Goal: Use online tool/utility: Utilize a website feature to perform a specific function

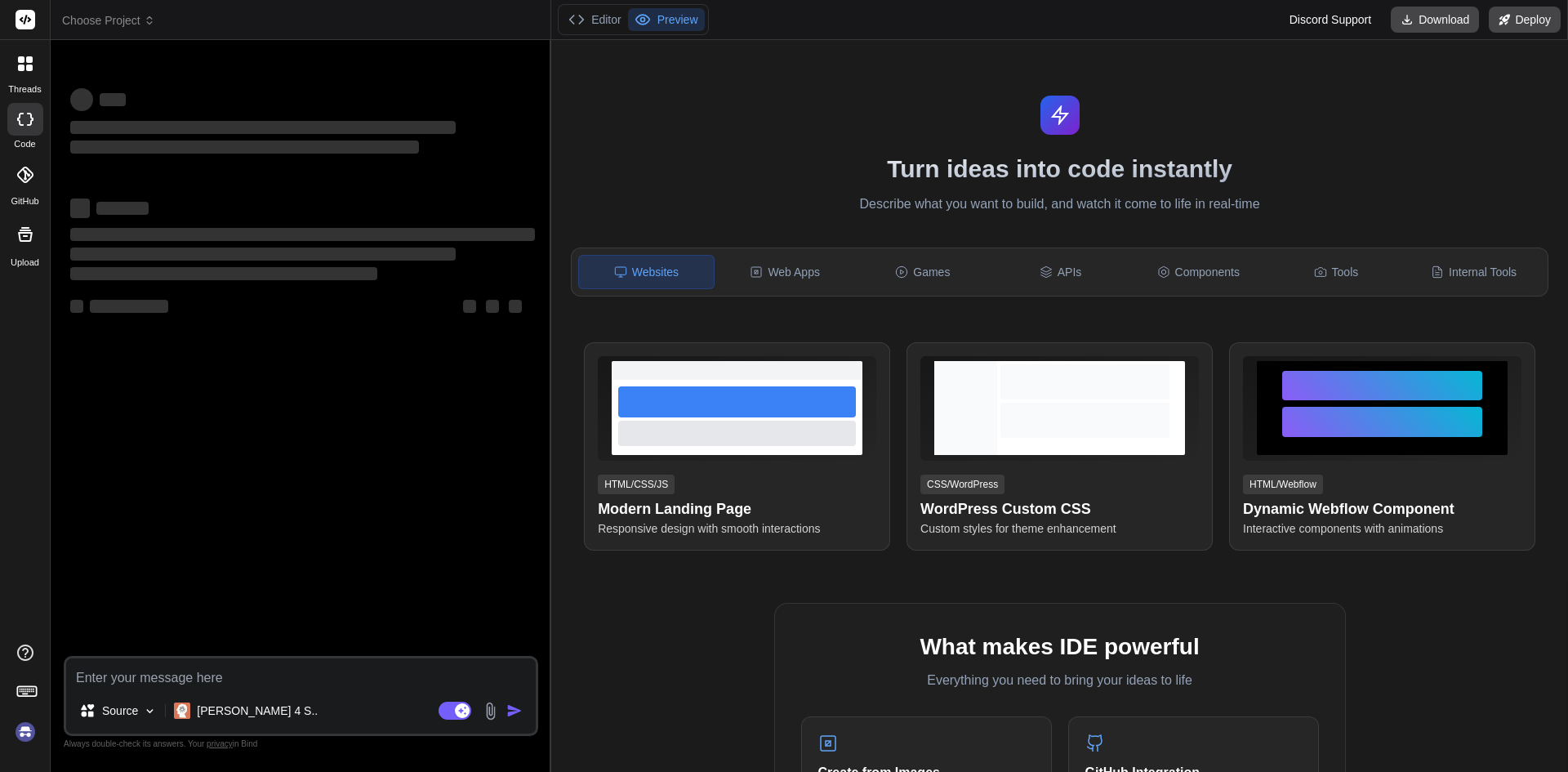
type textarea "x"
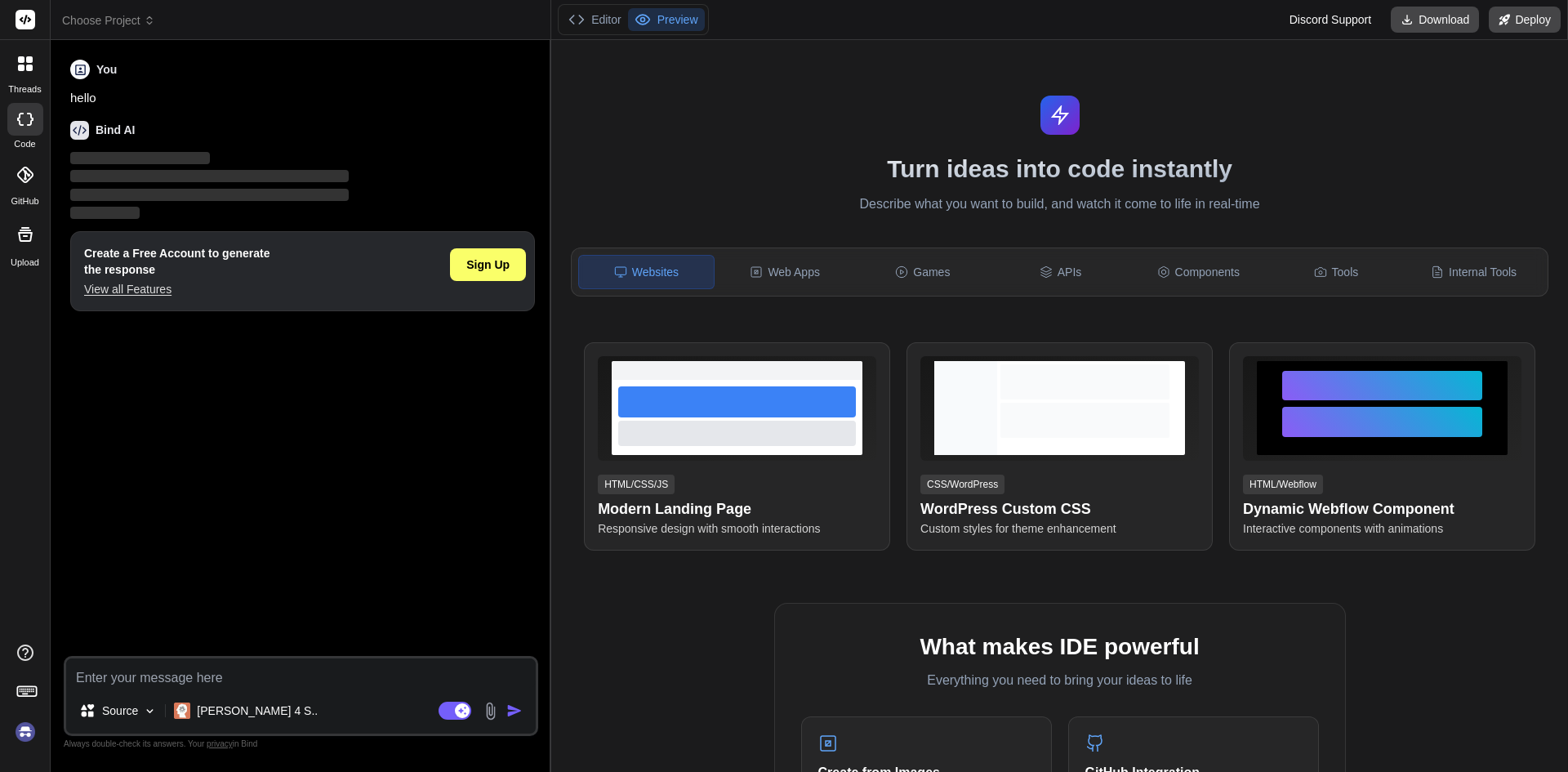
click at [144, 283] on p "View all Features" at bounding box center [177, 289] width 185 height 16
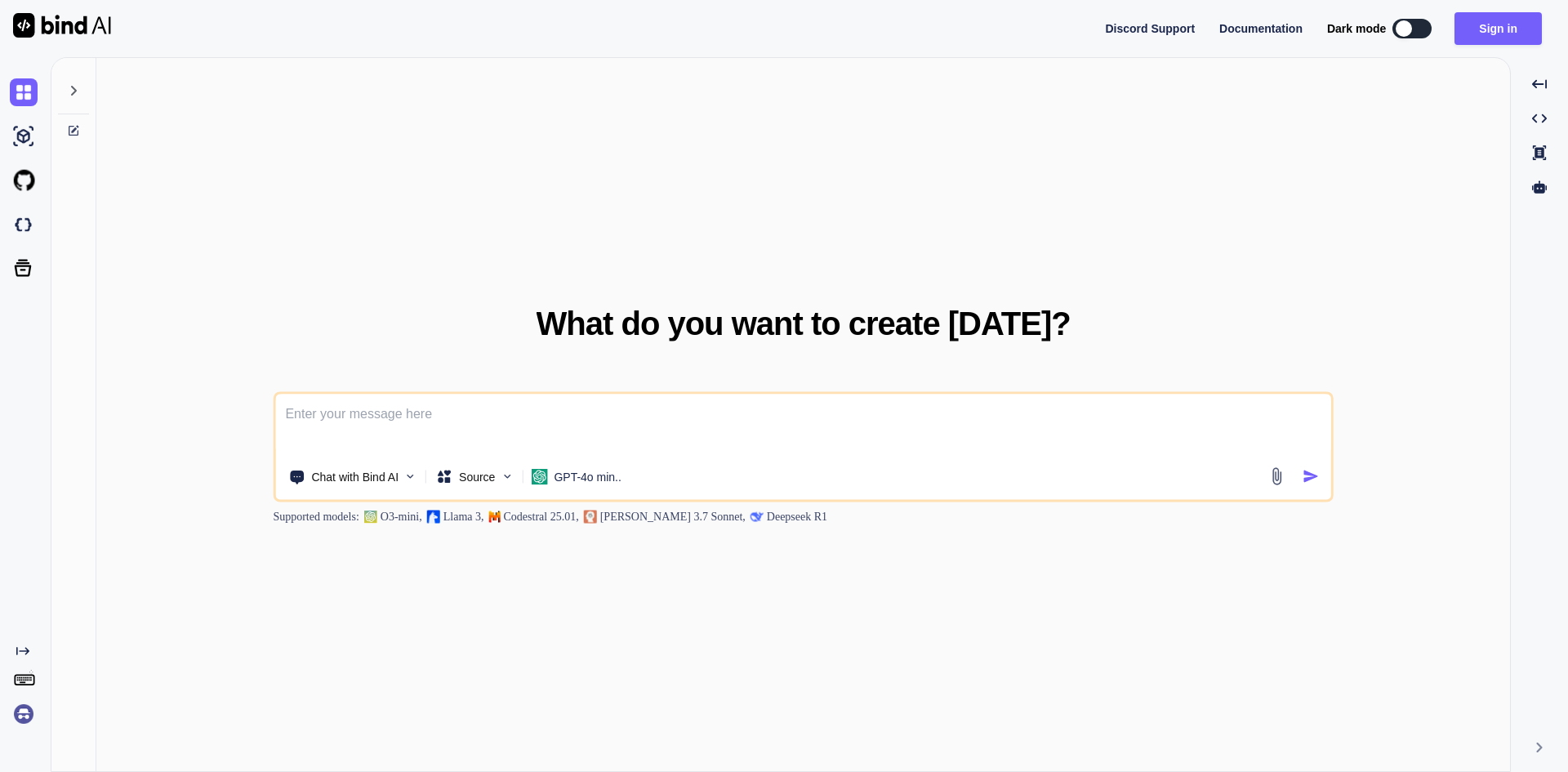
click at [406, 408] on textarea at bounding box center [803, 424] width 1056 height 61
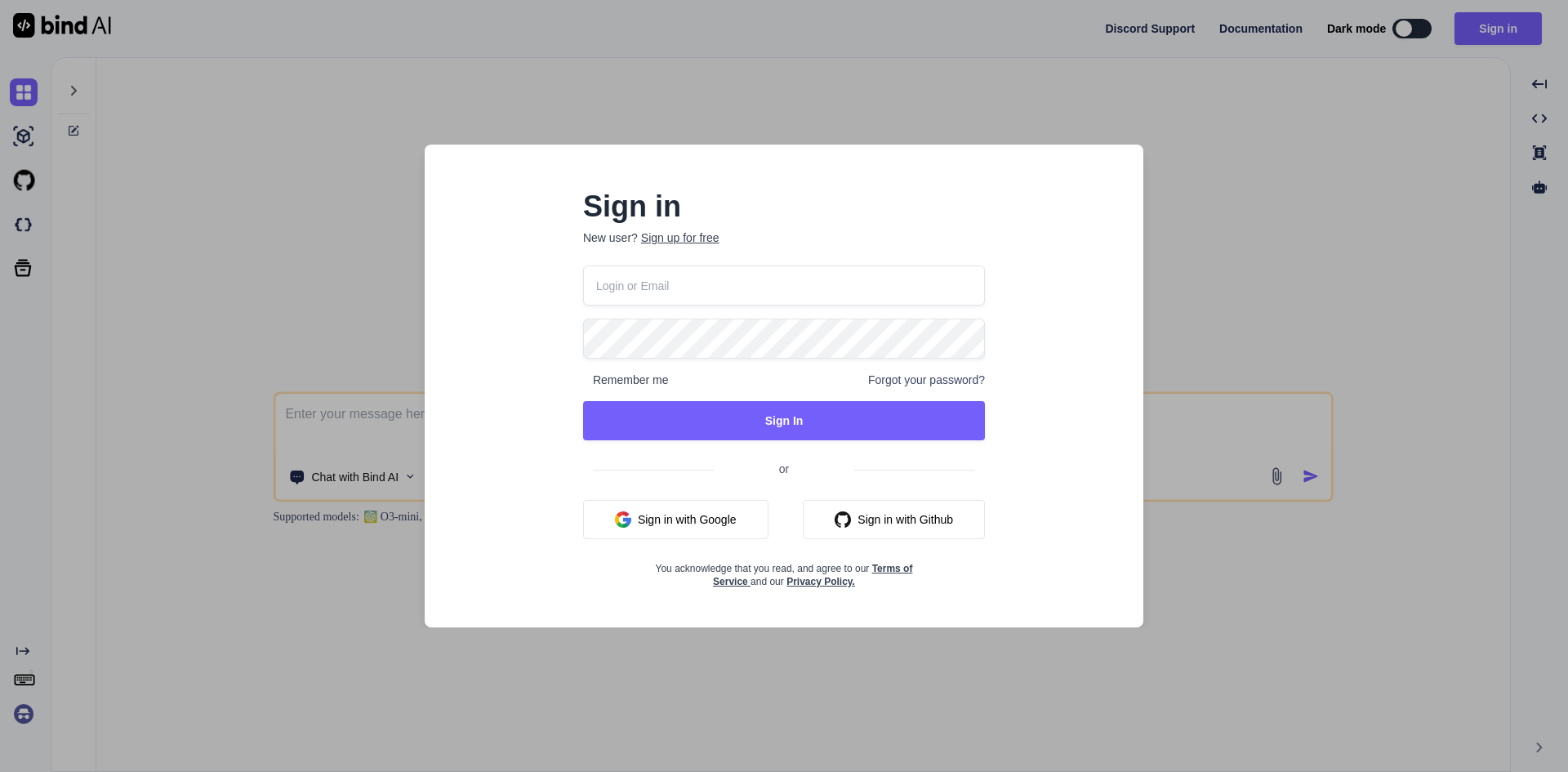
click at [702, 274] on input "email" at bounding box center [784, 286] width 402 height 40
type input "[EMAIL_ADDRESS][DOMAIN_NAME]"
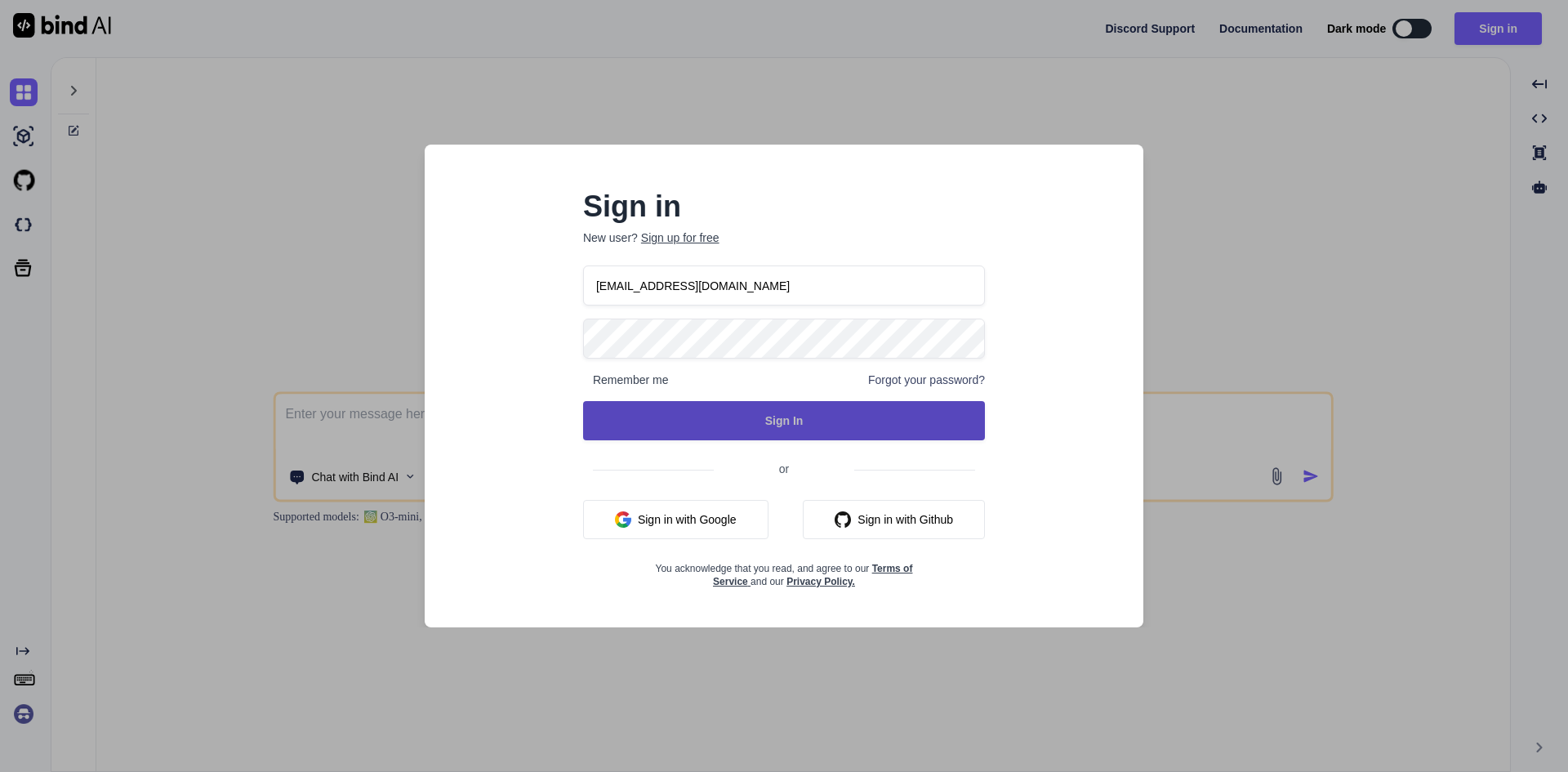
click at [762, 408] on button "Sign In" at bounding box center [784, 420] width 402 height 39
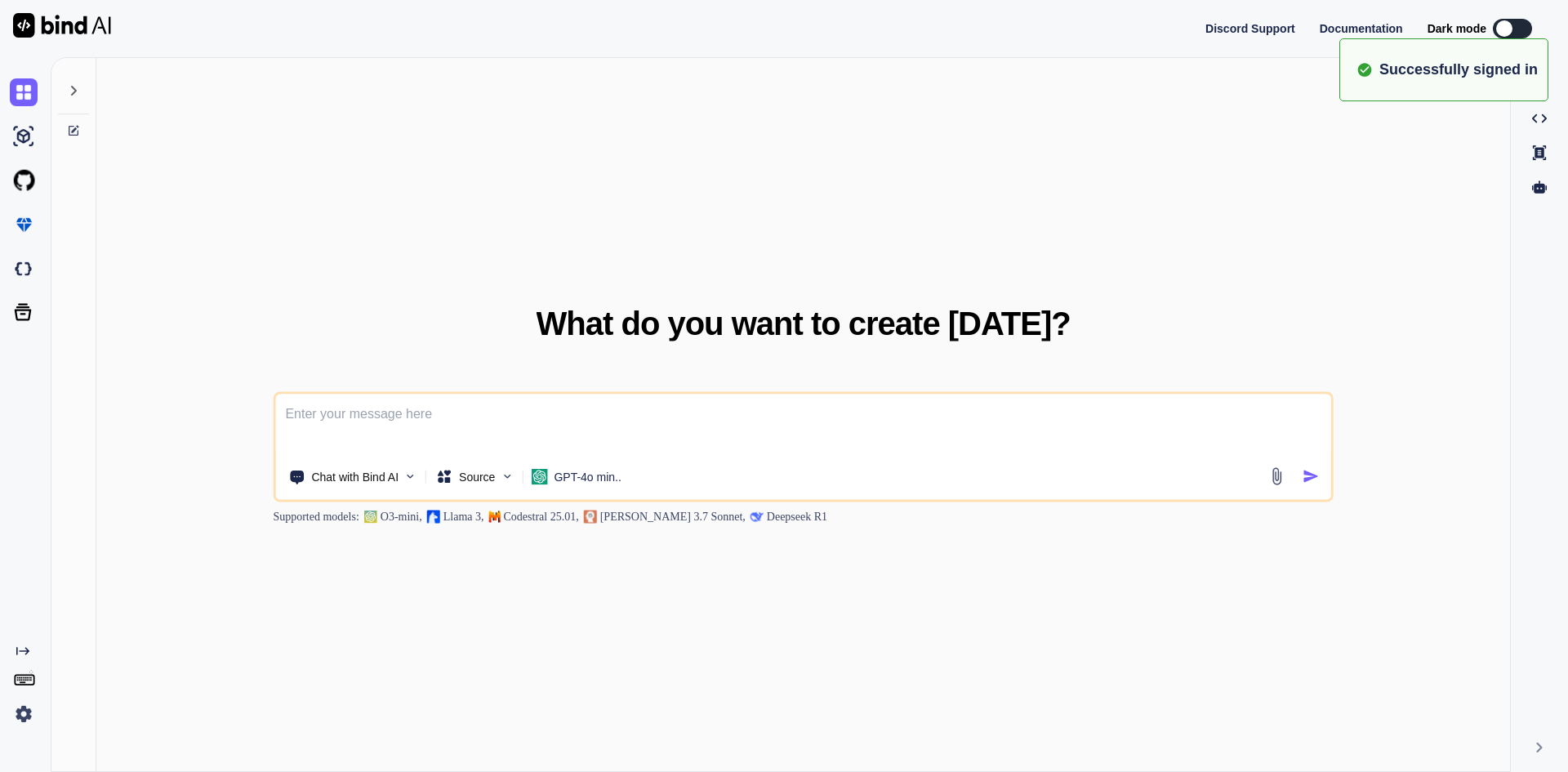
type textarea "x"
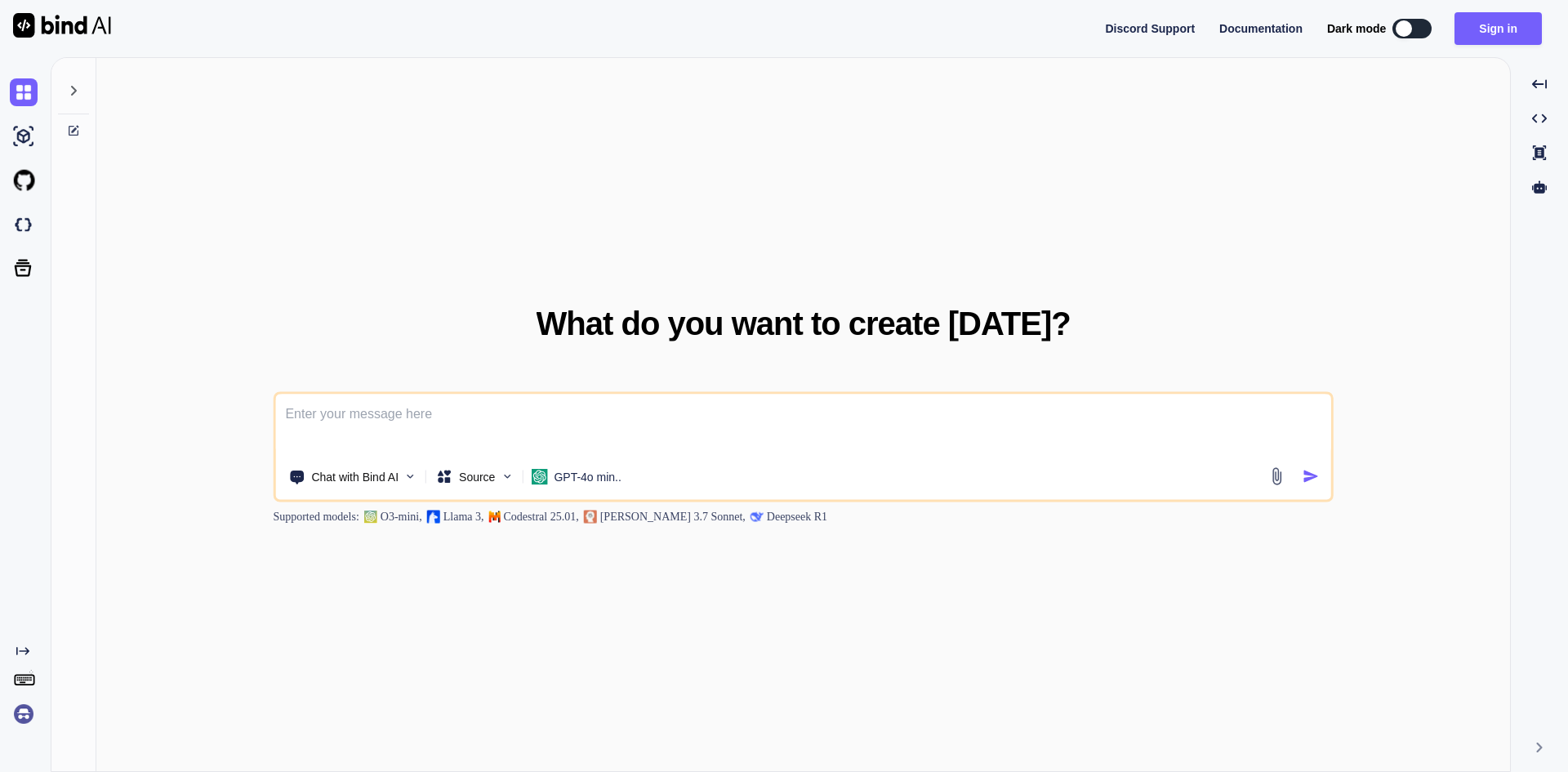
click at [491, 413] on textarea at bounding box center [803, 424] width 1056 height 61
paste textarea
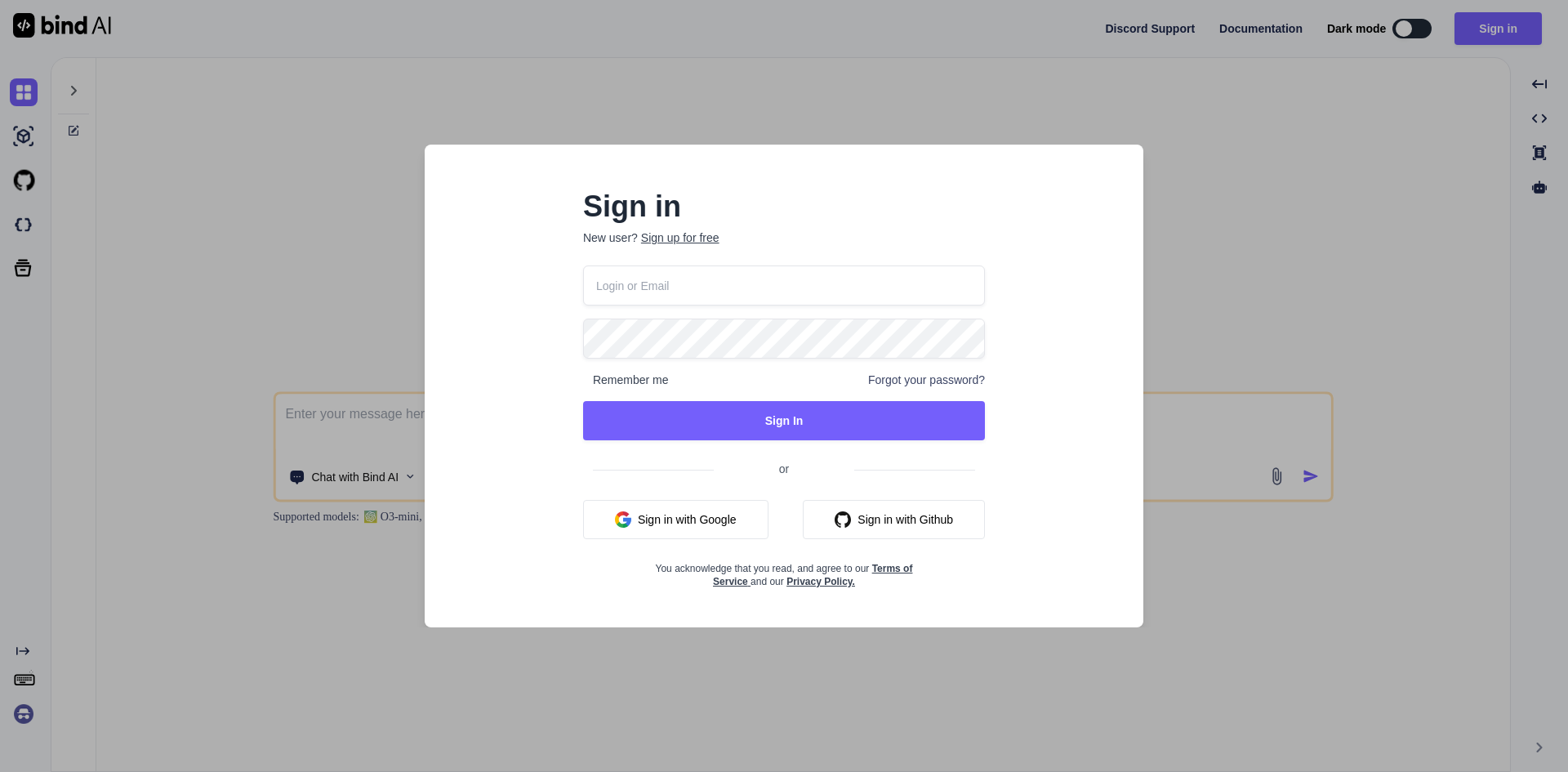
click at [665, 276] on input "email" at bounding box center [784, 286] width 402 height 40
type input "[EMAIL_ADDRESS][DOMAIN_NAME]"
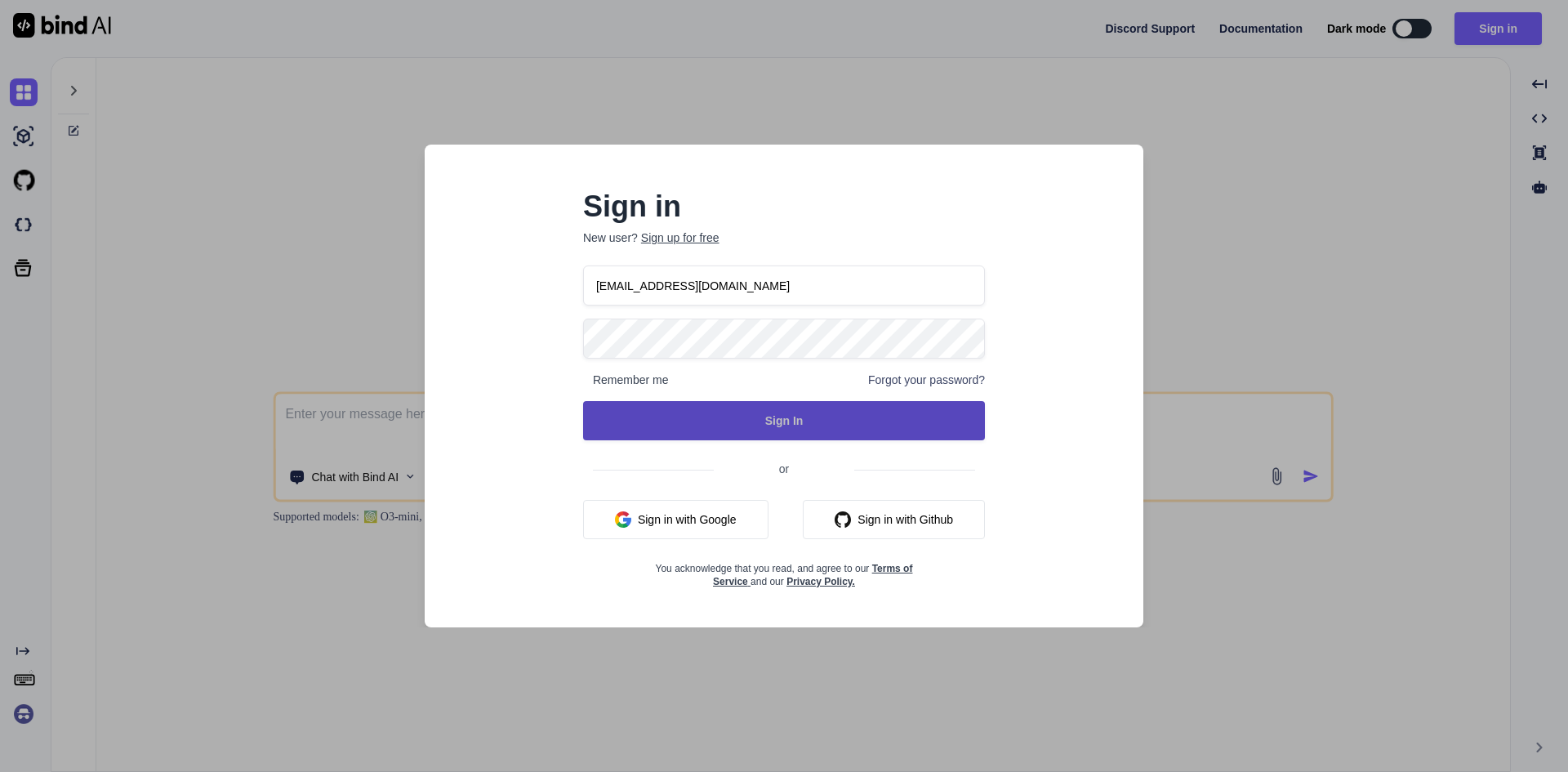
click at [728, 426] on button "Sign In" at bounding box center [784, 420] width 402 height 39
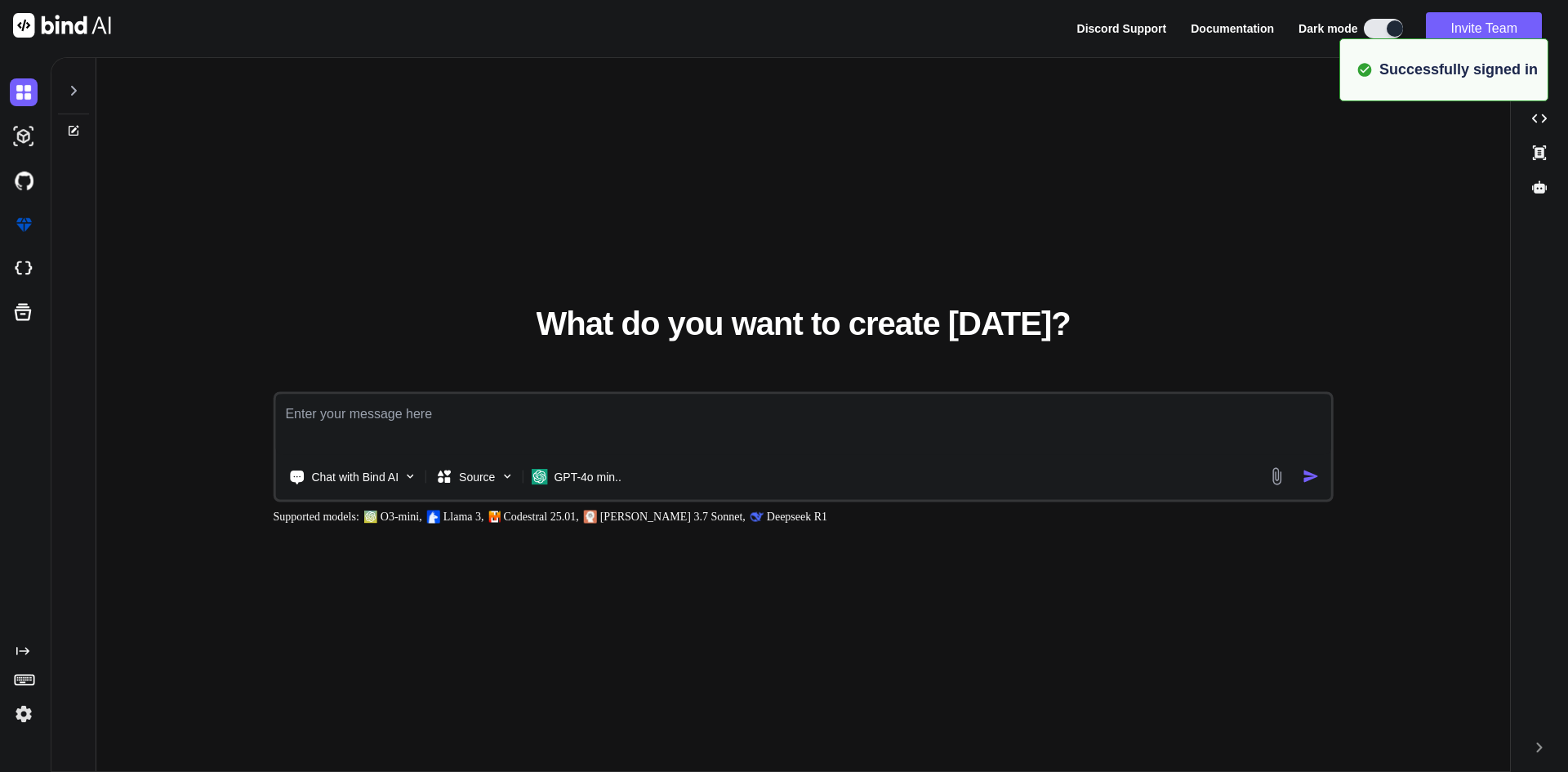
click at [504, 408] on textarea at bounding box center [803, 424] width 1056 height 61
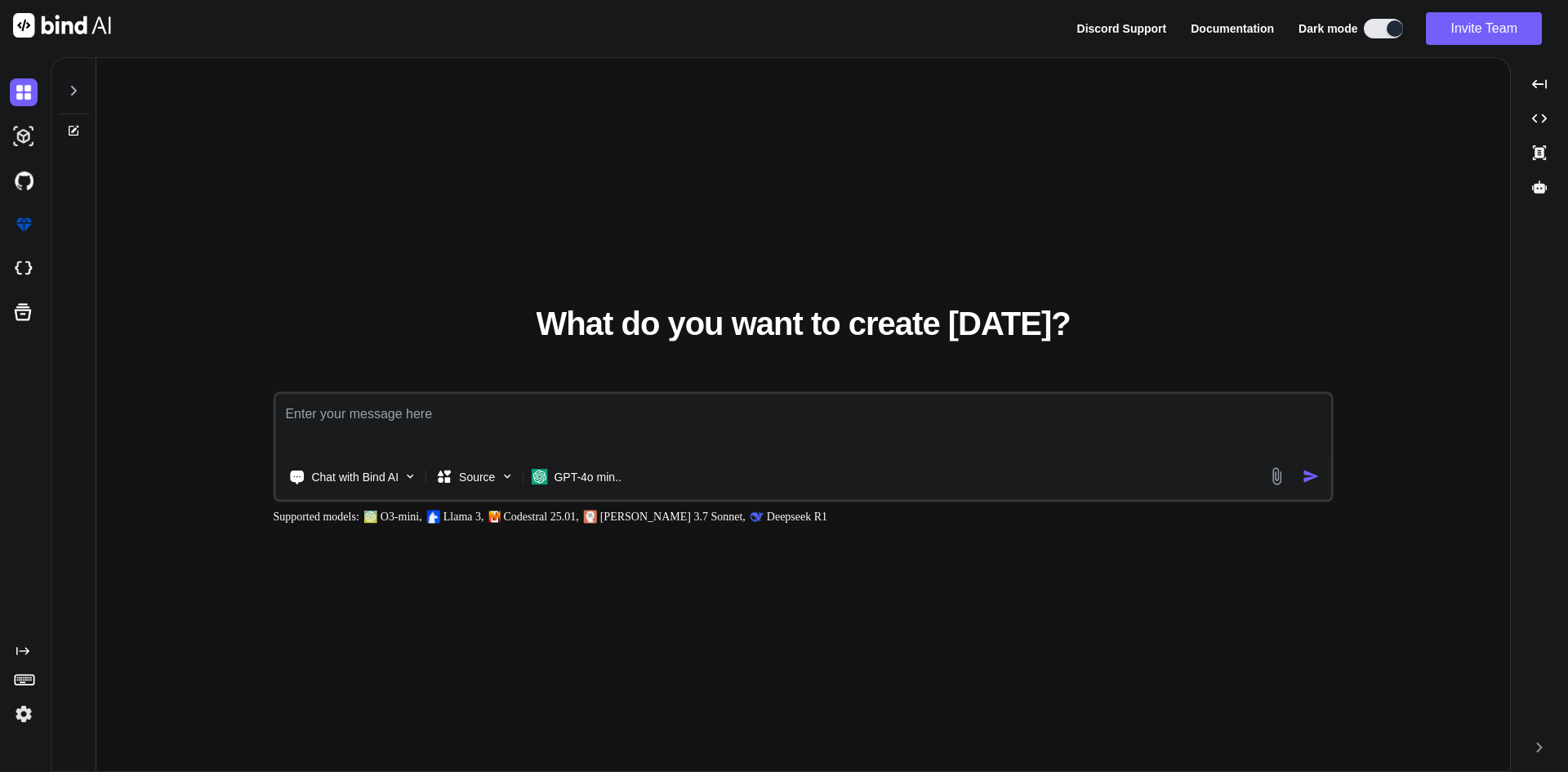
type textarea "x"
paste textarea "function formatTimestamp(dateString) { const options = { day: '2-digit', month:…"
type textarea "function formatTimestamp(dateString) { const options = { day: '2-digit', month:…"
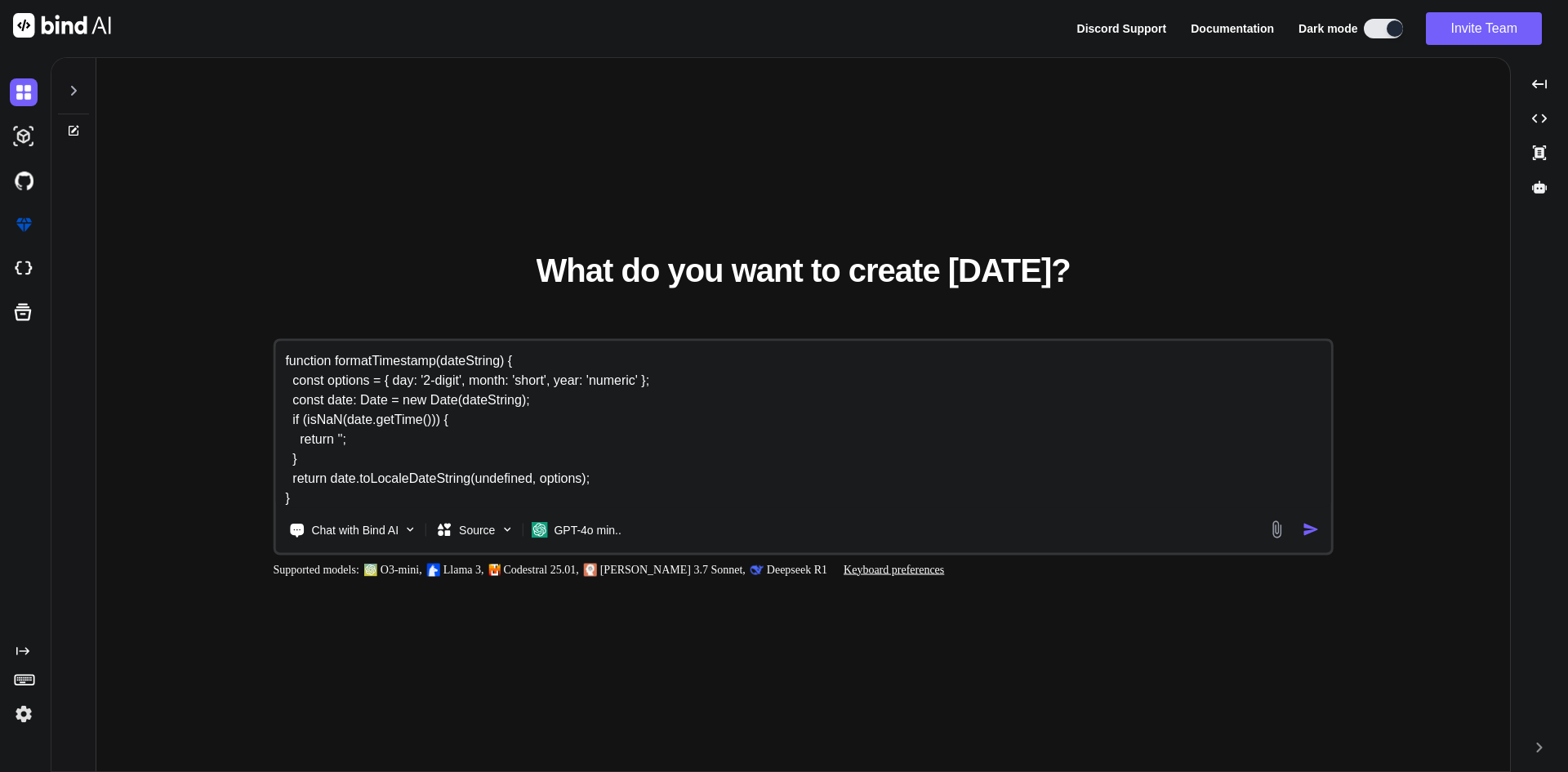
type textarea "x"
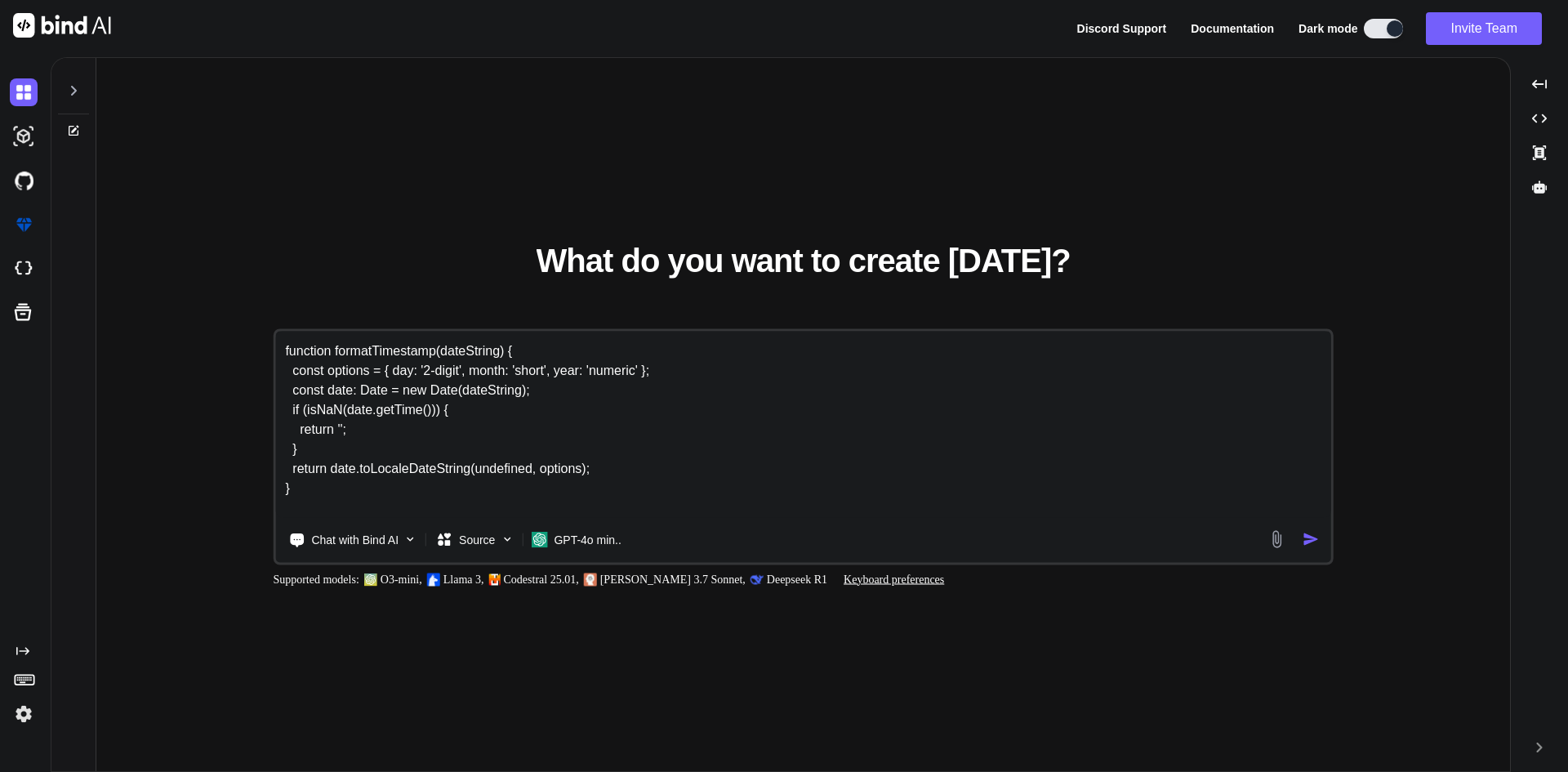
type textarea "function formatTimestamp(dateString) { const options = { day: '2-digit', month:…"
type textarea "x"
type textarea "function formatTimestamp(dateString) { const options = { day: '2-digit', month:…"
type textarea "x"
type textarea "function formatTimestamp(dateString) { const options = { day: '2-digit', month:…"
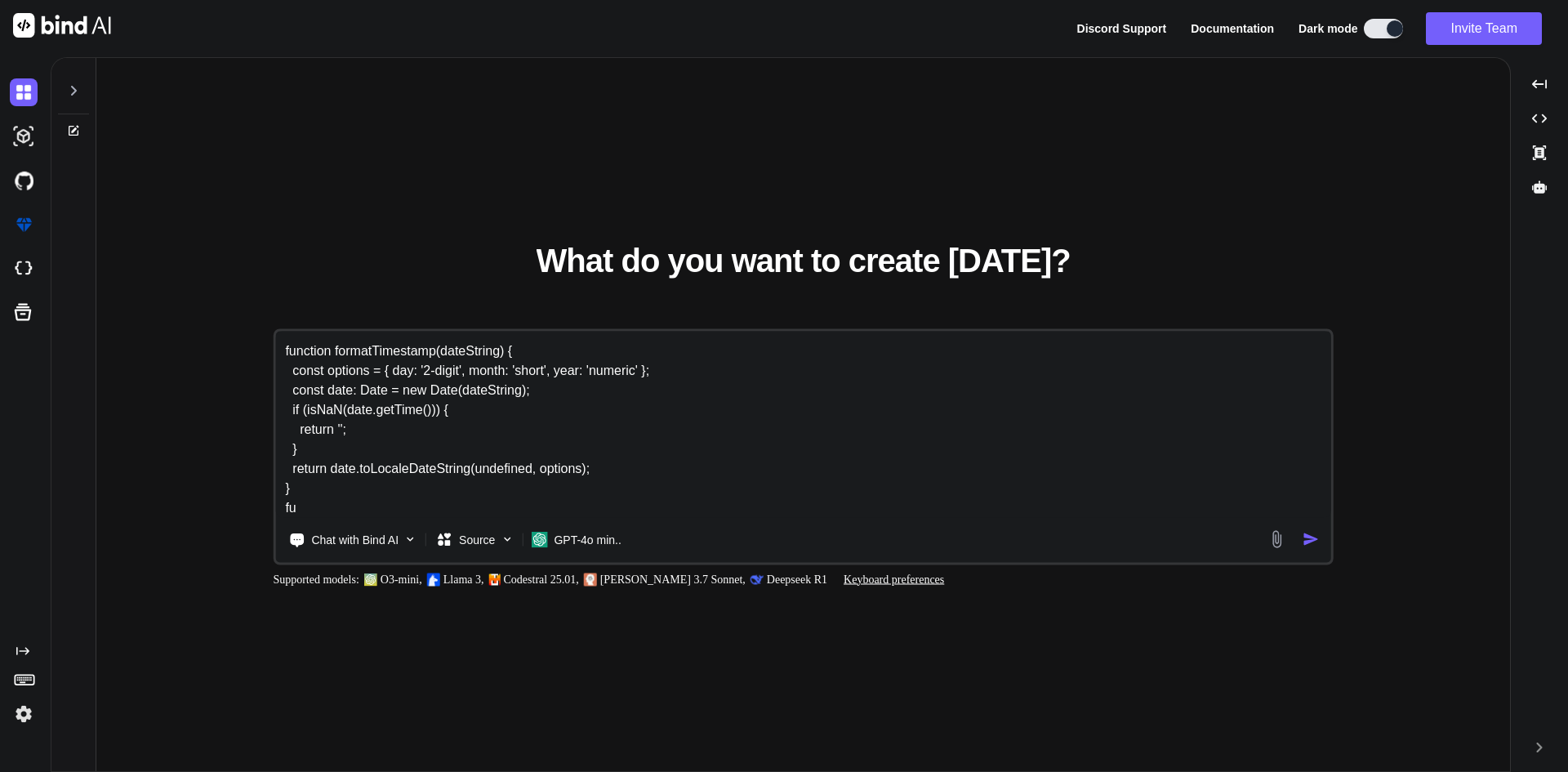
type textarea "x"
type textarea "function formatTimestamp(dateString) { const options = { day: '2-digit', month:…"
type textarea "x"
type textarea "function formatTimestamp(dateString) { const options = { day: '2-digit', month:…"
type textarea "x"
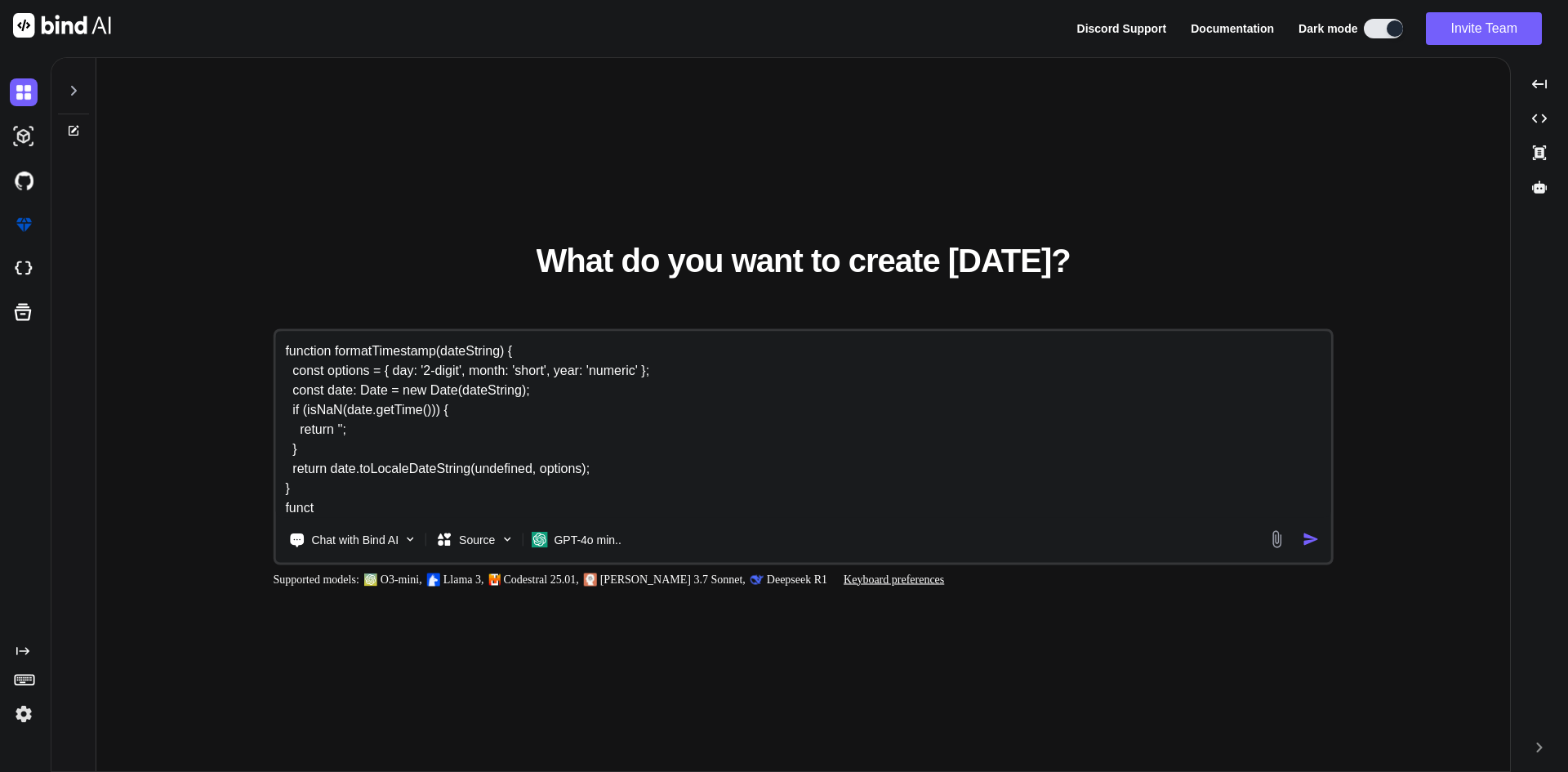
type textarea "function formatTimestamp(dateString) { const options = { day: '2-digit', month:…"
type textarea "x"
type textarea "function formatTimestamp(dateString) { const options = { day: '2-digit', month:…"
type textarea "x"
type textarea "function formatTimestamp(dateString) { const options = { day: '2-digit', month:…"
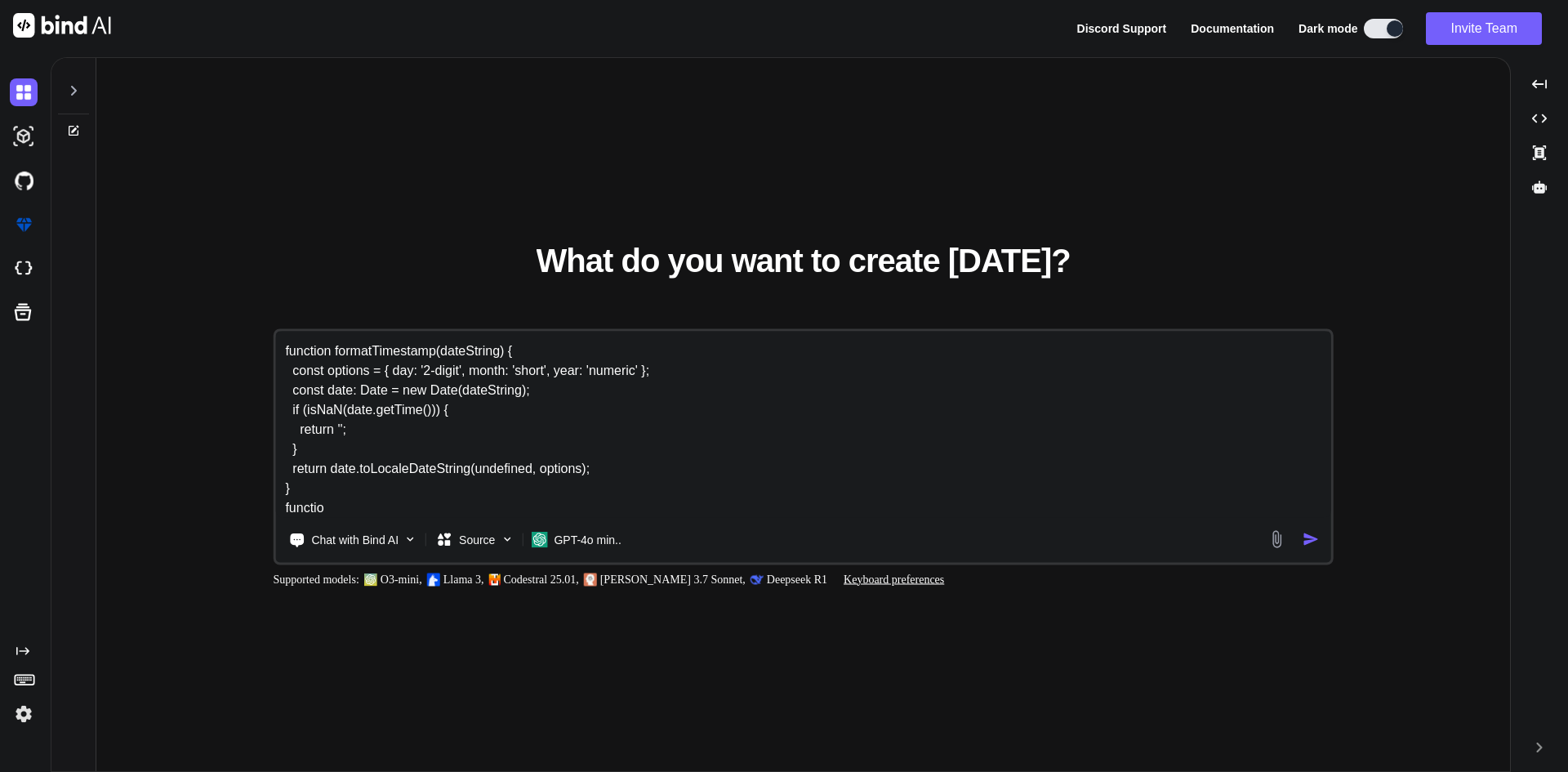
type textarea "x"
type textarea "function formatTimestamp(dateString) { const options = { day: '2-digit', month:…"
type textarea "x"
type textarea "function formatTimestamp(dateString) { const options = { day: '2-digit', month:…"
type textarea "x"
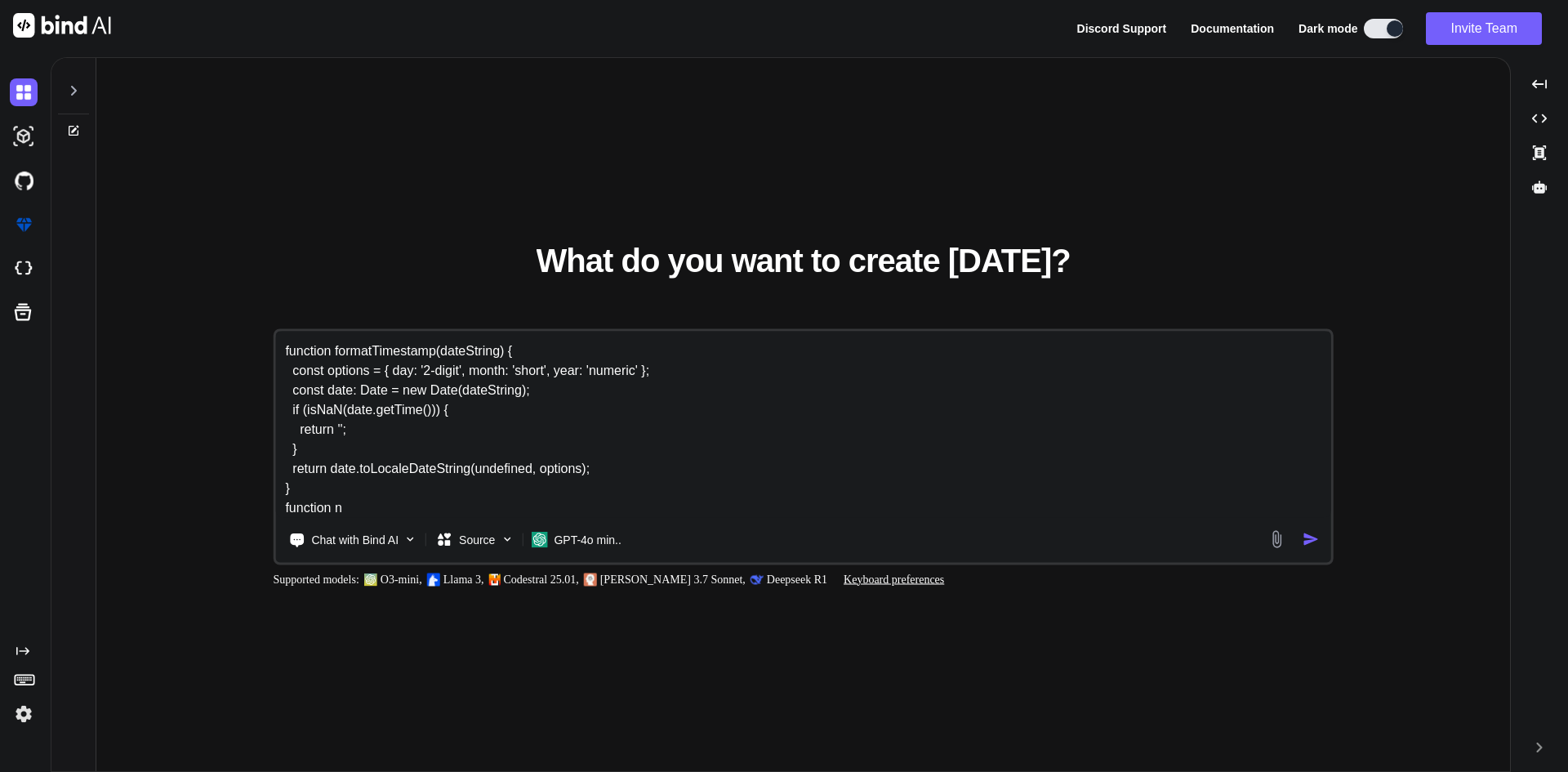
type textarea "function formatTimestamp(dateString) { const options = { day: '2-digit', month:…"
type textarea "x"
type textarea "function formatTimestamp(dateString) { const options = { day: '2-digit', month:…"
type textarea "x"
type textarea "function formatTimestamp(dateString) { const options = { day: '2-digit', month:…"
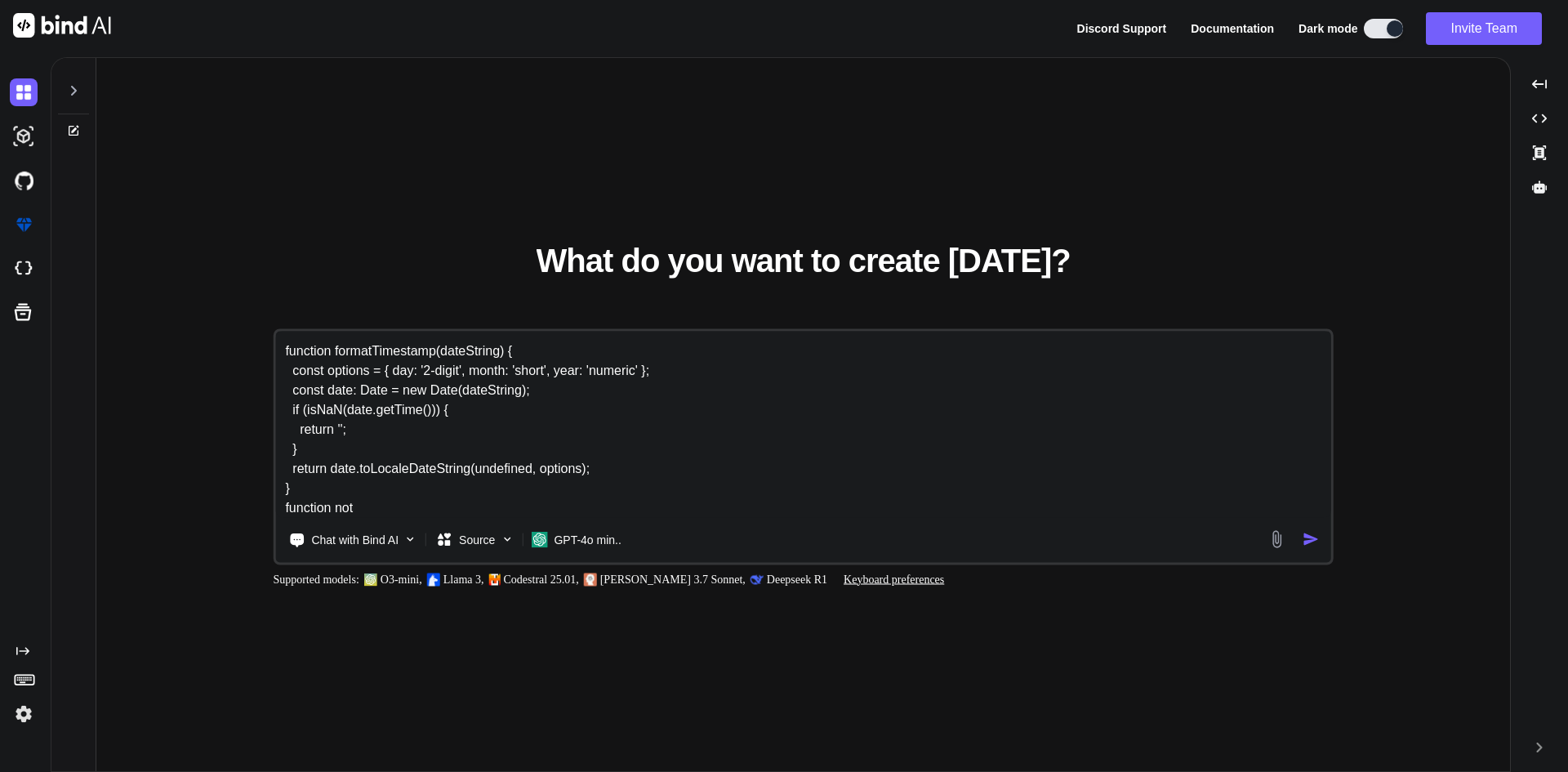
type textarea "x"
type textarea "function formatTimestamp(dateString) { const options = { day: '2-digit', month:…"
type textarea "x"
type textarea "function formatTimestamp(dateString) { const options = { day: '2-digit', month:…"
type textarea "x"
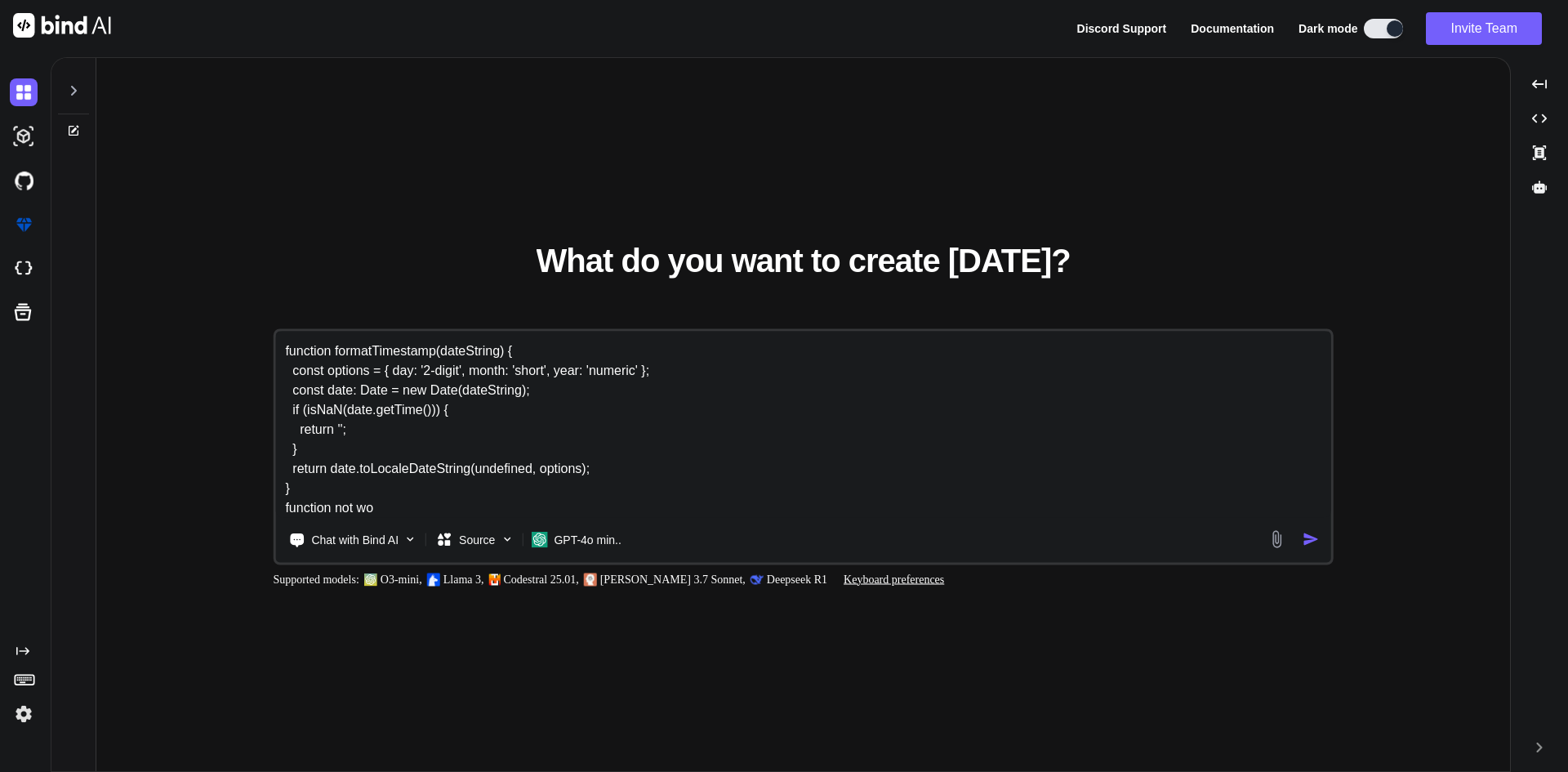
type textarea "function formatTimestamp(dateString) { const options = { day: '2-digit', month:…"
type textarea "x"
type textarea "function formatTimestamp(dateString) { const options = { day: '2-digit', month:…"
type textarea "x"
type textarea "function formatTimestamp(dateString) { const options = { day: '2-digit', month:…"
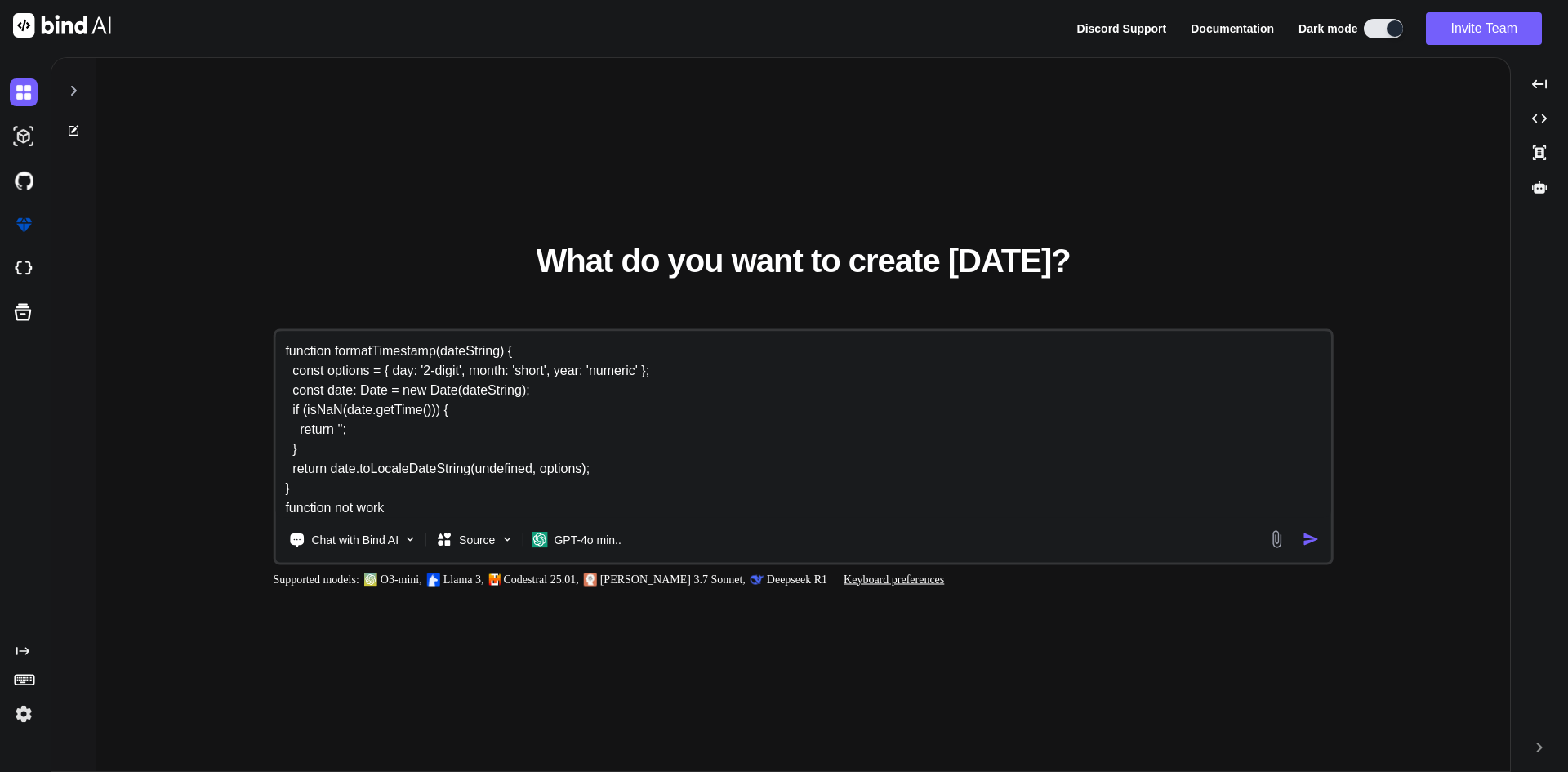
type textarea "x"
type textarea "function formatTimestamp(dateString) { const options = { day: '2-digit', month:…"
type textarea "x"
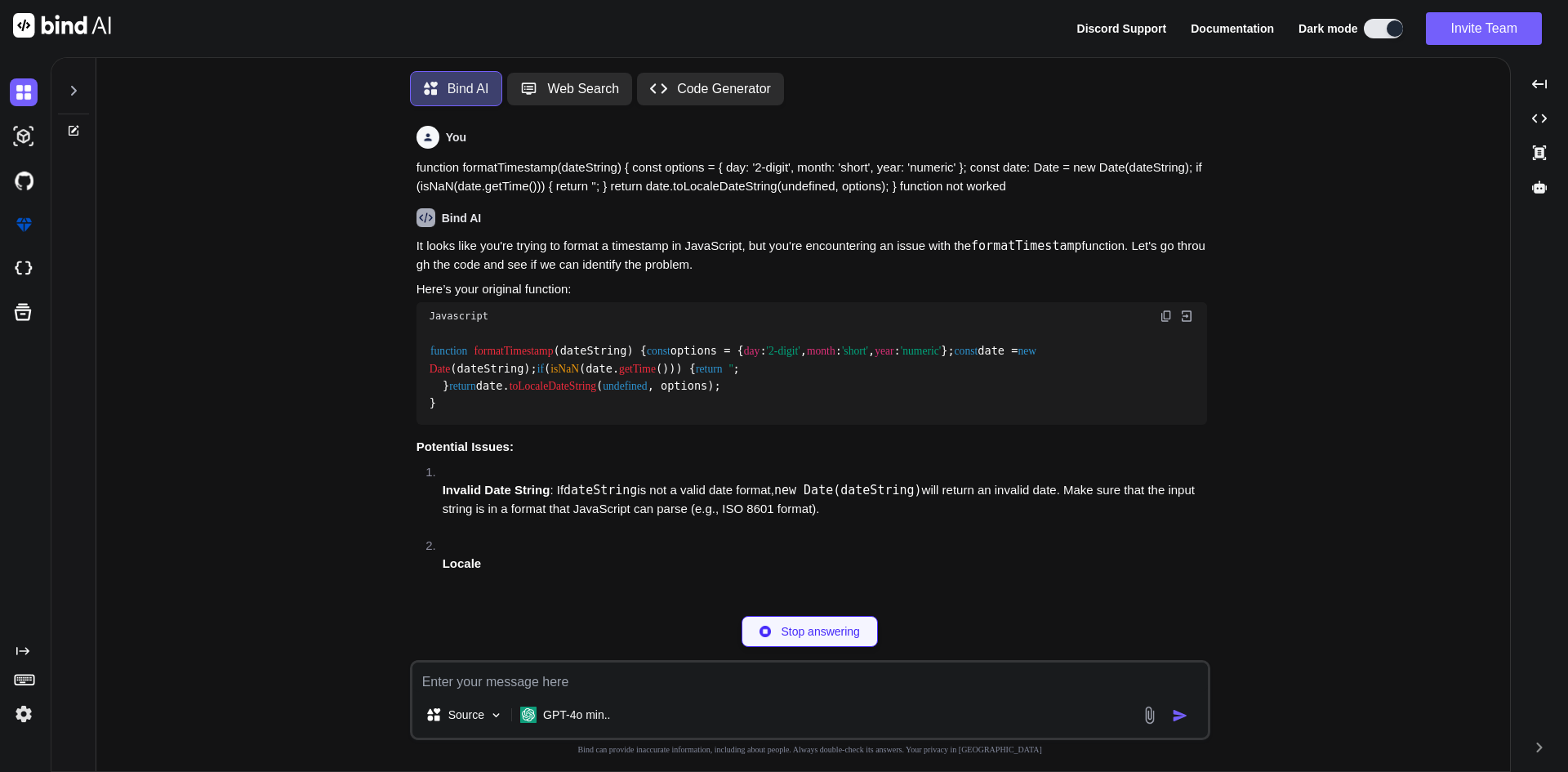
scroll to position [8, 0]
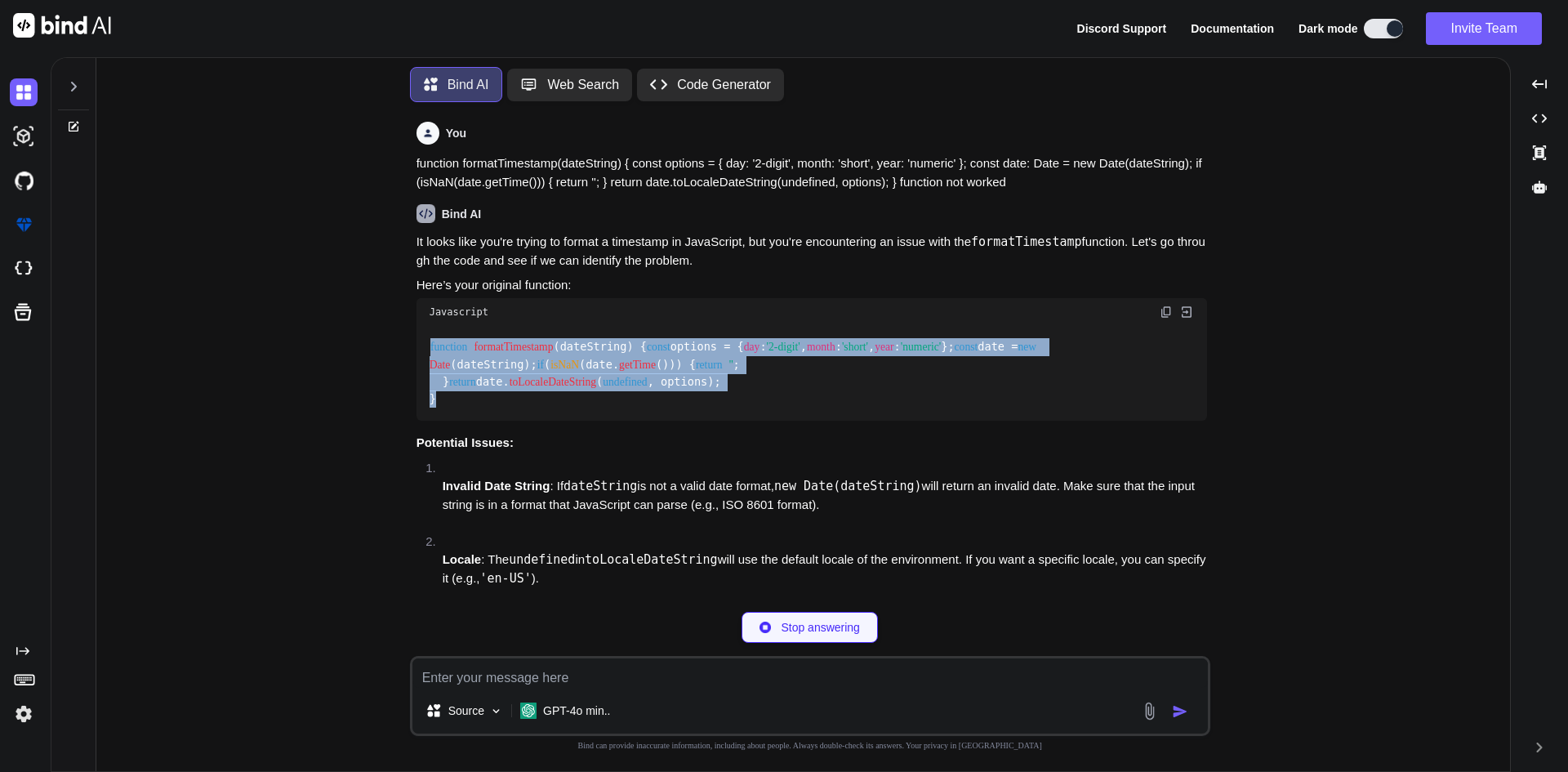
copy code "function formatTimestamp ( dateString ) { const options = { day : '2-digit' , m…"
drag, startPoint x: 458, startPoint y: 466, endPoint x: 417, endPoint y: 354, distance: 119.3
click at [417, 354] on div "function formatTimestamp ( dateString ) { const options = { day : '2-digit' , m…" at bounding box center [812, 373] width 790 height 96
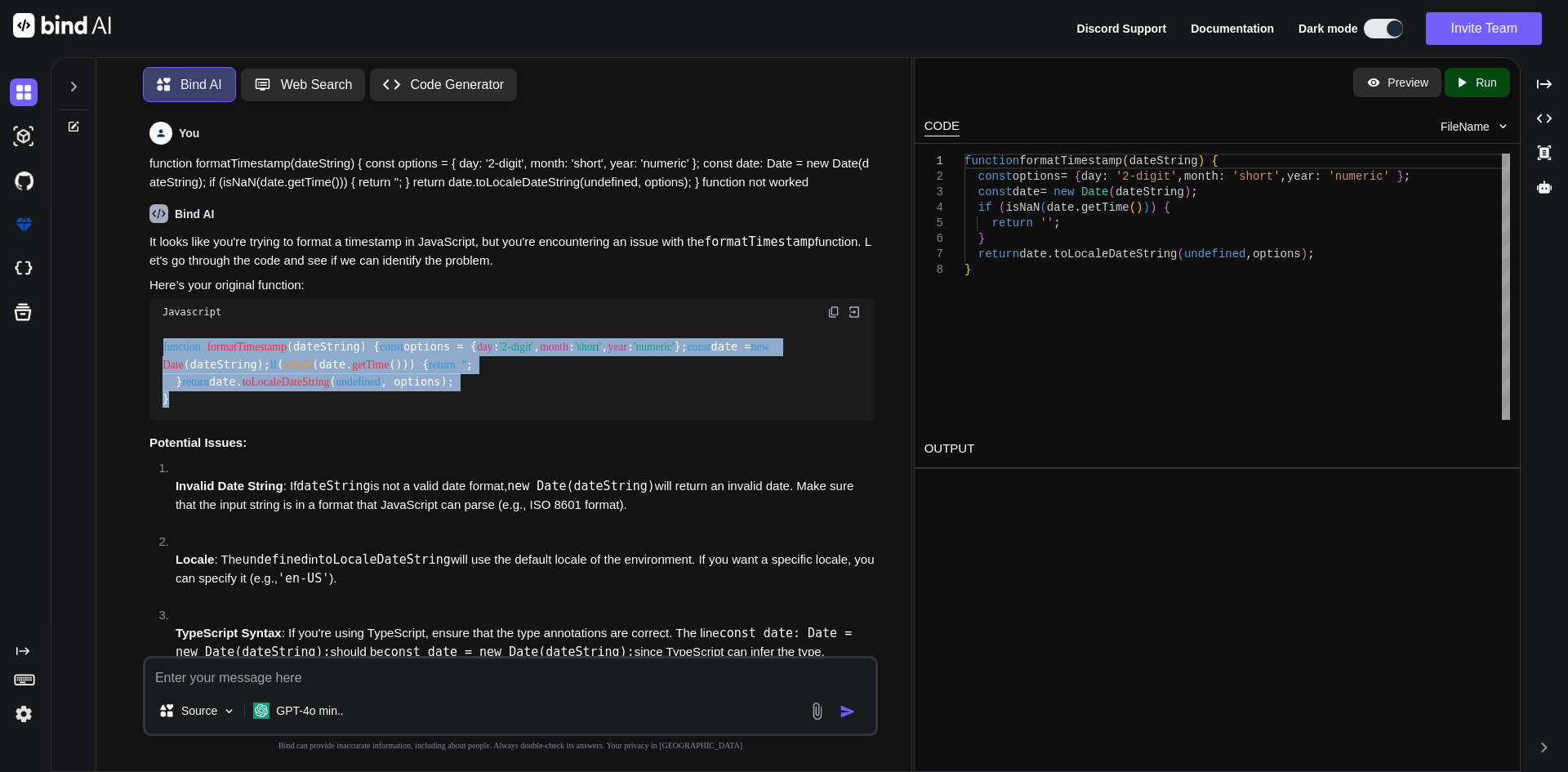
scroll to position [245, 0]
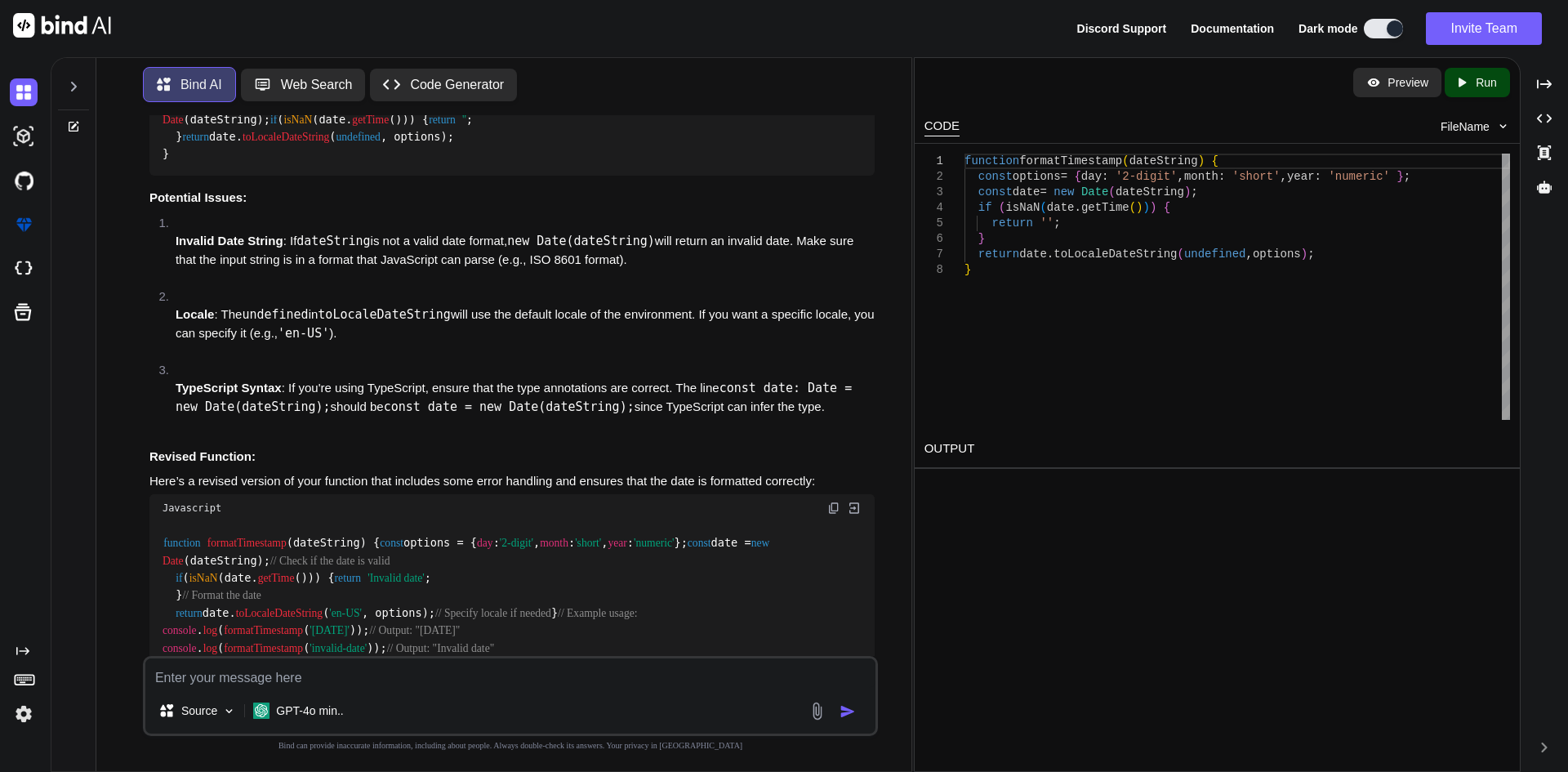
click at [294, 671] on textarea at bounding box center [510, 674] width 730 height 30
paste textarea "function formatTimestamp(timestamp) { const date = new Date(timestamp * 1000); …"
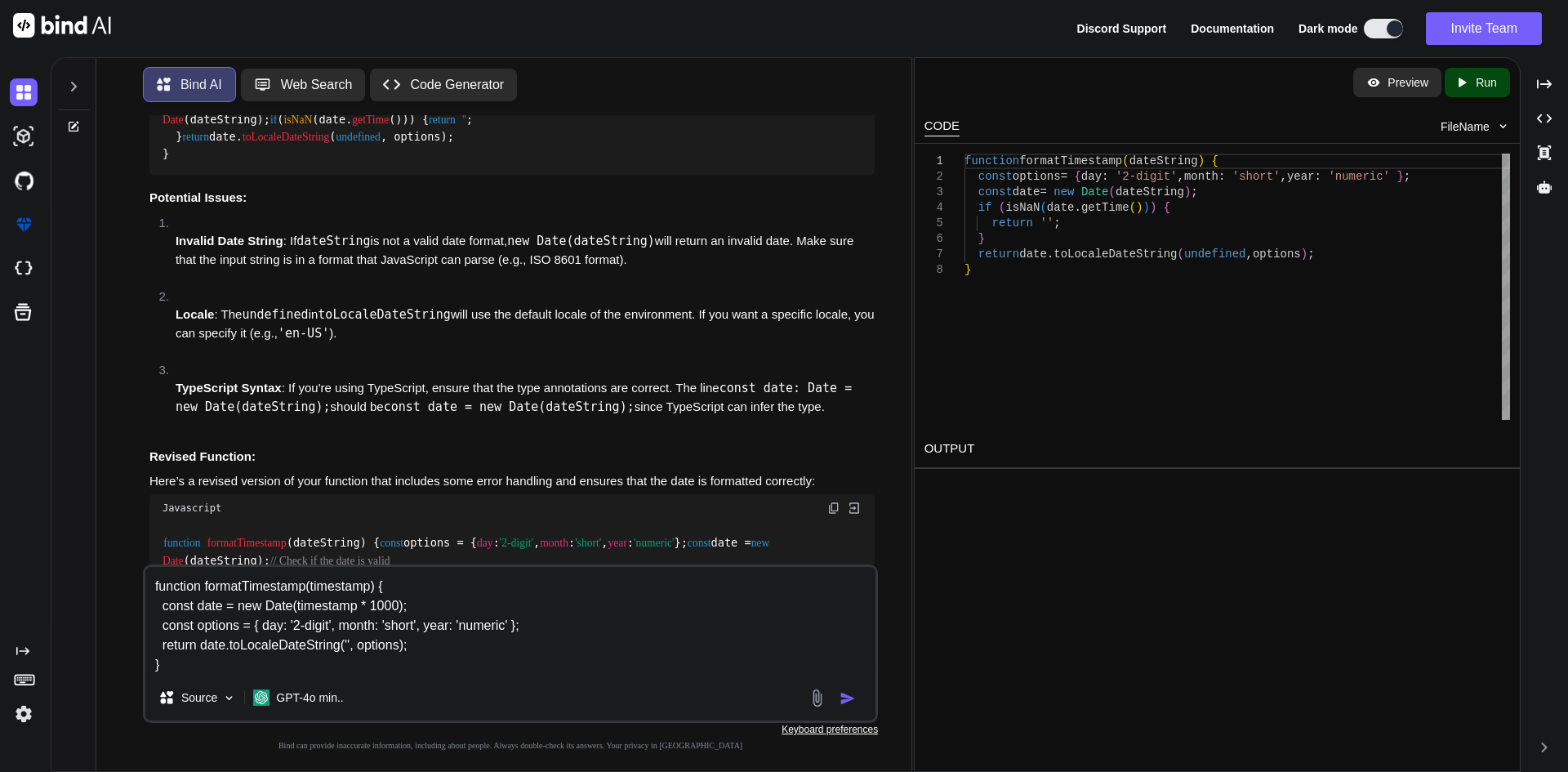
type textarea "function formatTimestamp(timestamp) { const date = new Date(timestamp * 1000); …"
click at [852, 699] on img "button" at bounding box center [848, 698] width 16 height 16
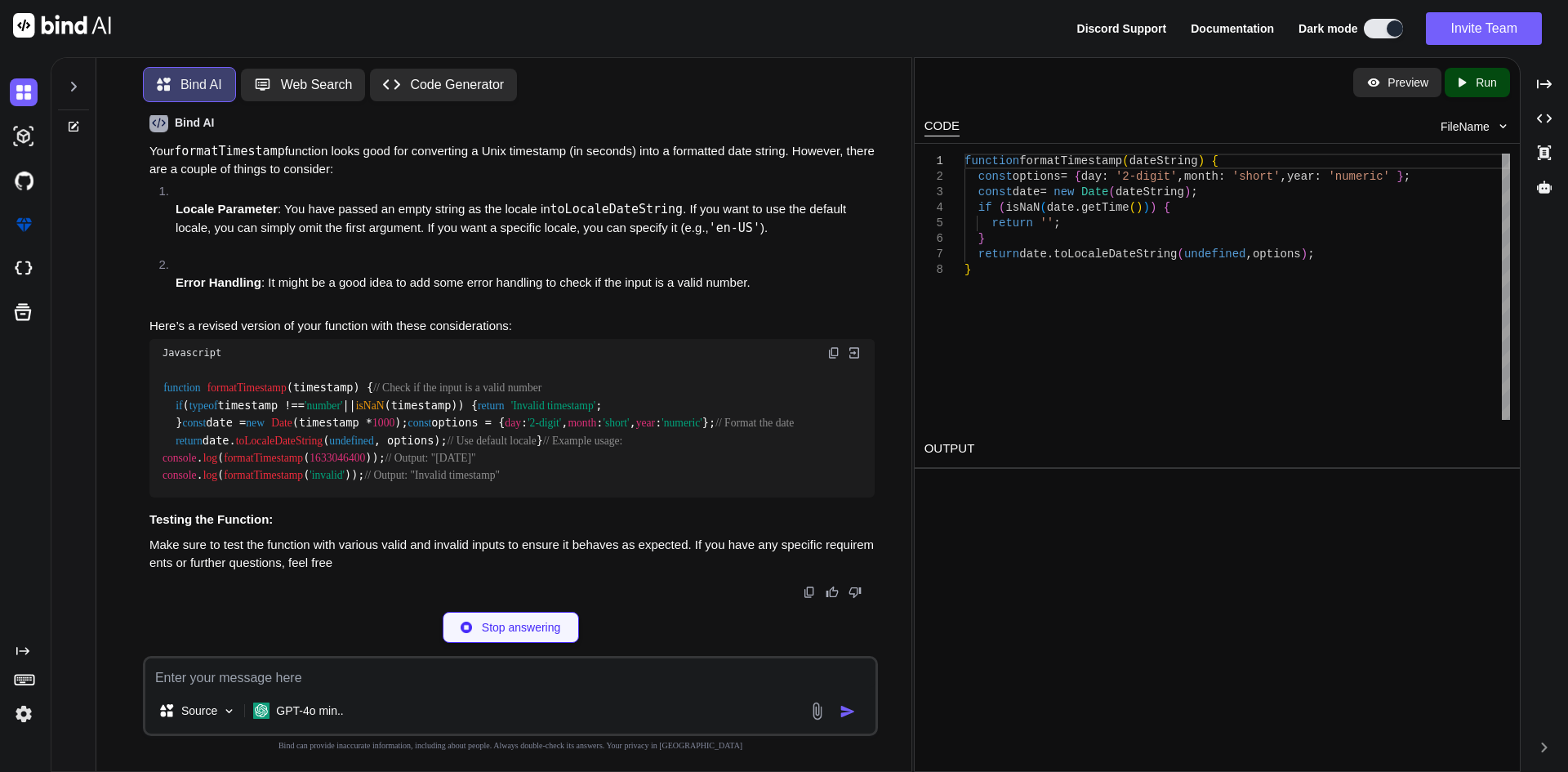
scroll to position [1327, 0]
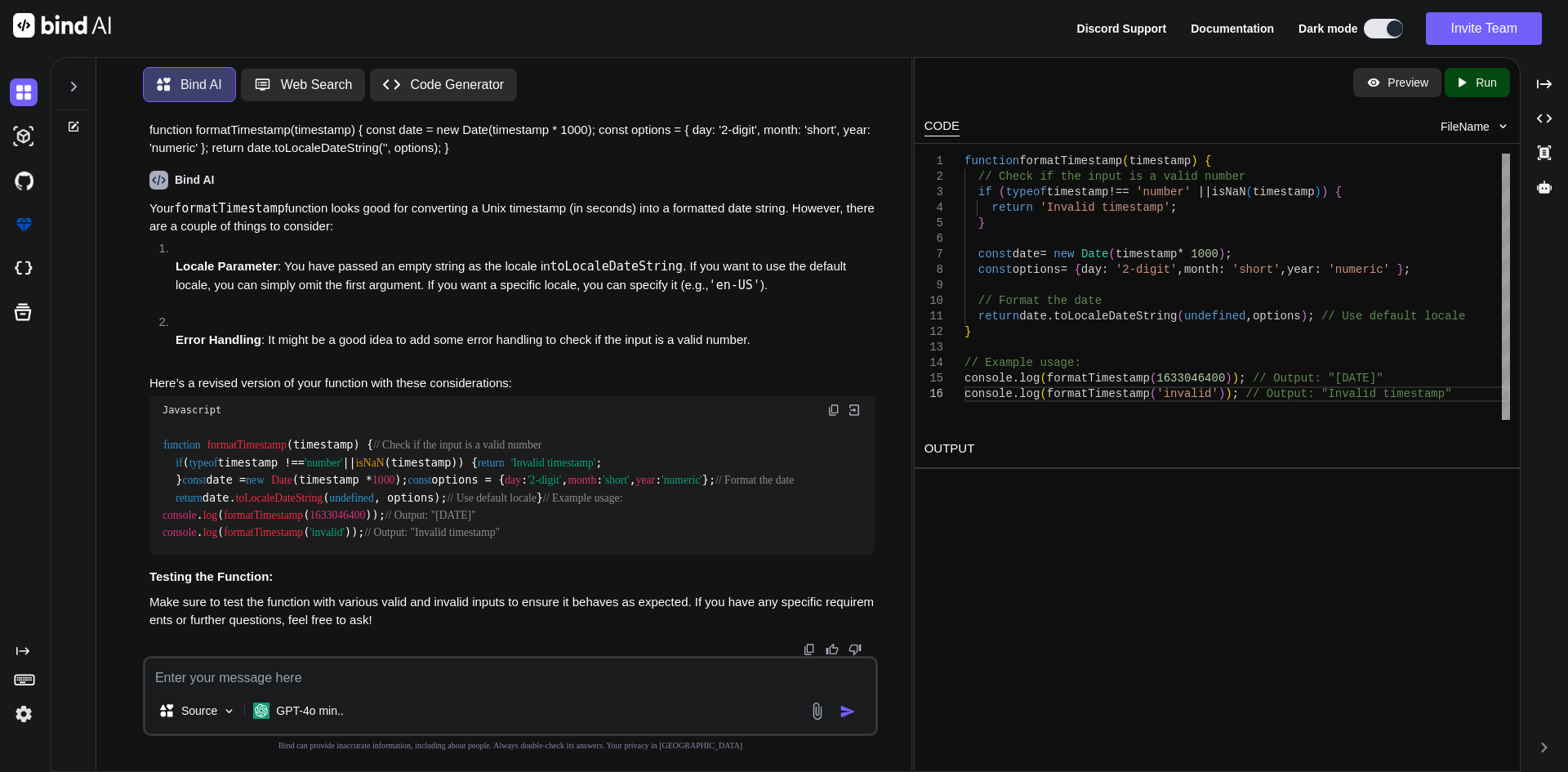
drag, startPoint x: 187, startPoint y: 465, endPoint x: 158, endPoint y: 281, distance: 186.3
click at [158, 424] on div "function formatTimestamp ( timestamp ) { // Check if the input is a valid numbe…" at bounding box center [511, 488] width 725 height 130
copy code "function formatTimestamp ( timestamp ) { // Check if the input is a valid numbe…"
click at [250, 680] on textarea at bounding box center [510, 674] width 730 height 30
paste textarea "function formatTimestamp(timestamp) { const date = new Date(timestamp * 1000); …"
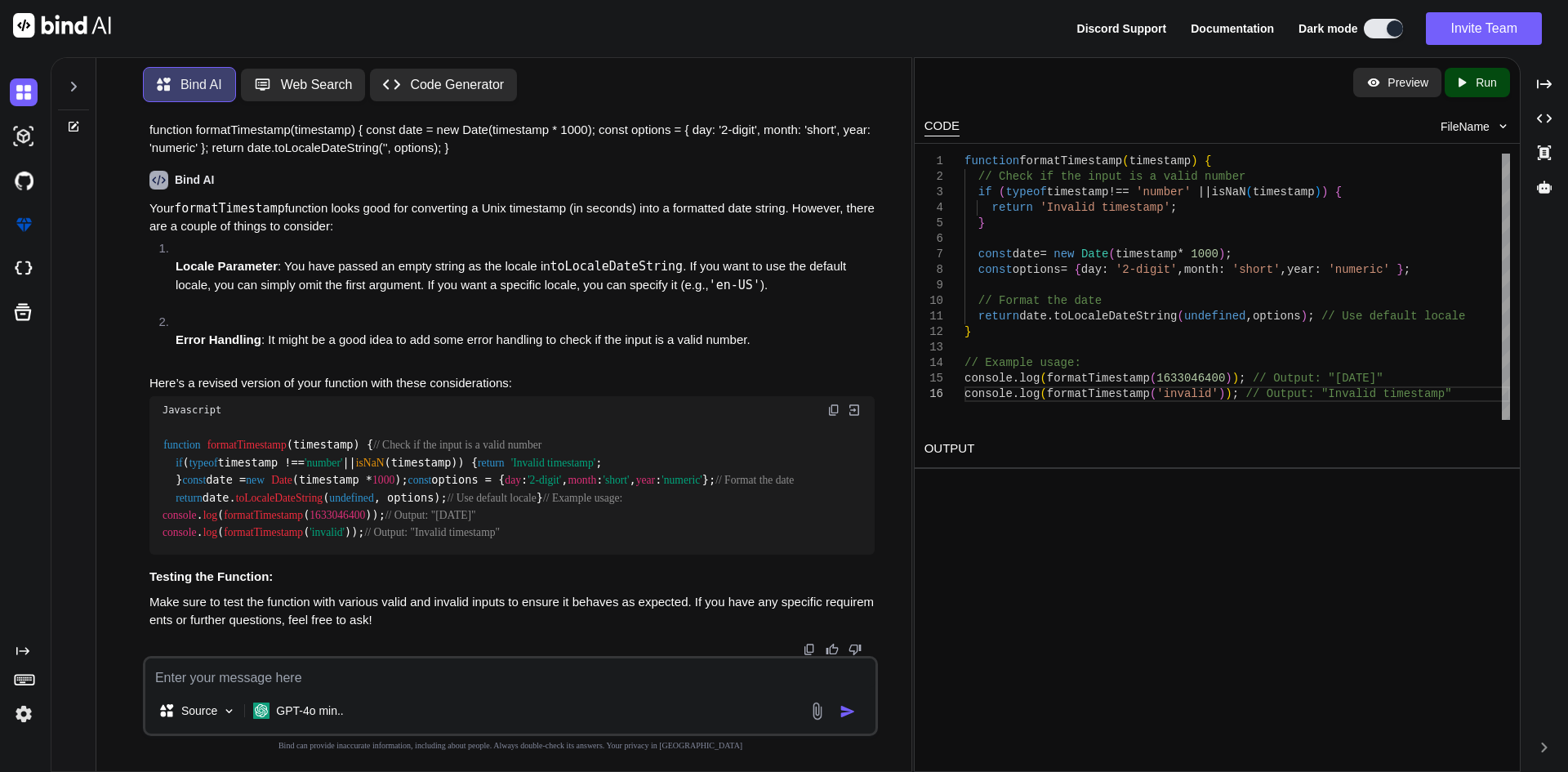
type textarea "function formatTimestamp(timestamp) { const date = new Date(timestamp * 1000); …"
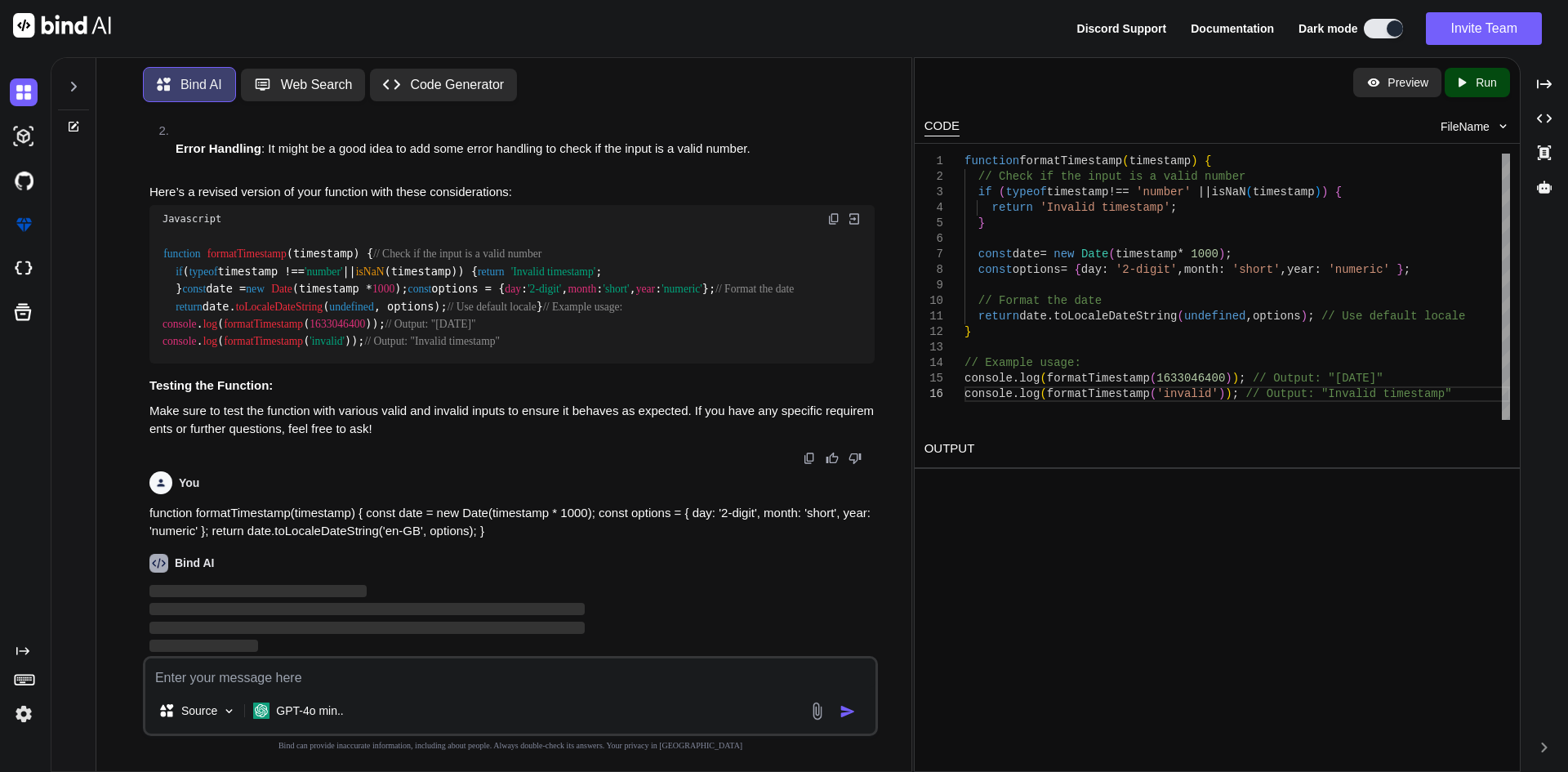
scroll to position [1437, 0]
drag, startPoint x: 159, startPoint y: 234, endPoint x: 145, endPoint y: 162, distance: 73.3
click at [146, 162] on div "You function formatTimestamp(dateString) { const options = { day: '2-digit', mo…" at bounding box center [511, 385] width 731 height 540
copy code "function formatTimestamp ( timestamp ) { // Check if the input is a valid numbe…"
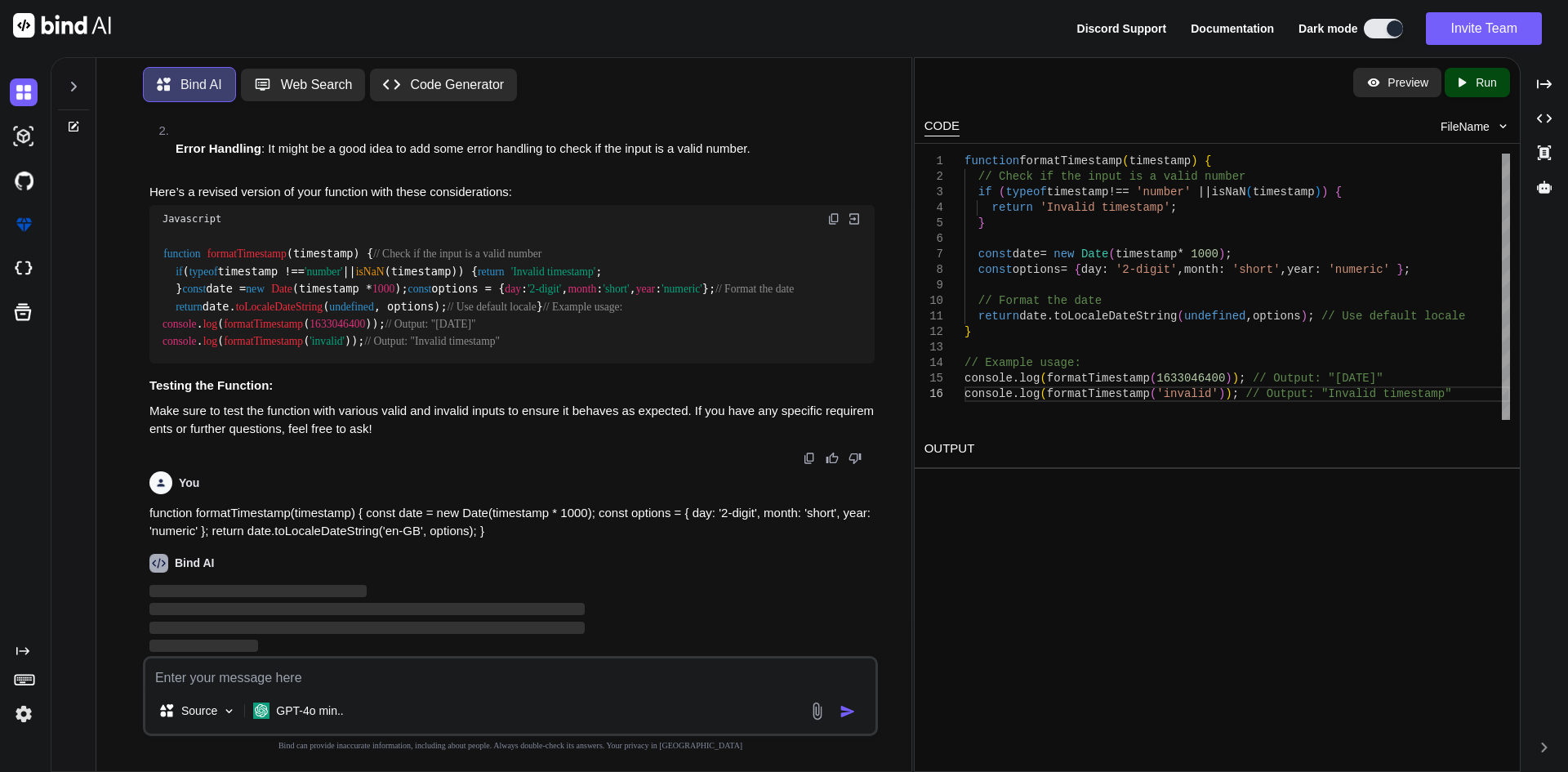
click at [323, 339] on span "'invalid'" at bounding box center [326, 341] width 35 height 12
click at [266, 319] on span "formatTimestamp" at bounding box center [264, 323] width 80 height 12
click at [364, 247] on div "function formatTimestamp ( timestamp ) { // Check if the input is a valid numbe…" at bounding box center [511, 297] width 725 height 130
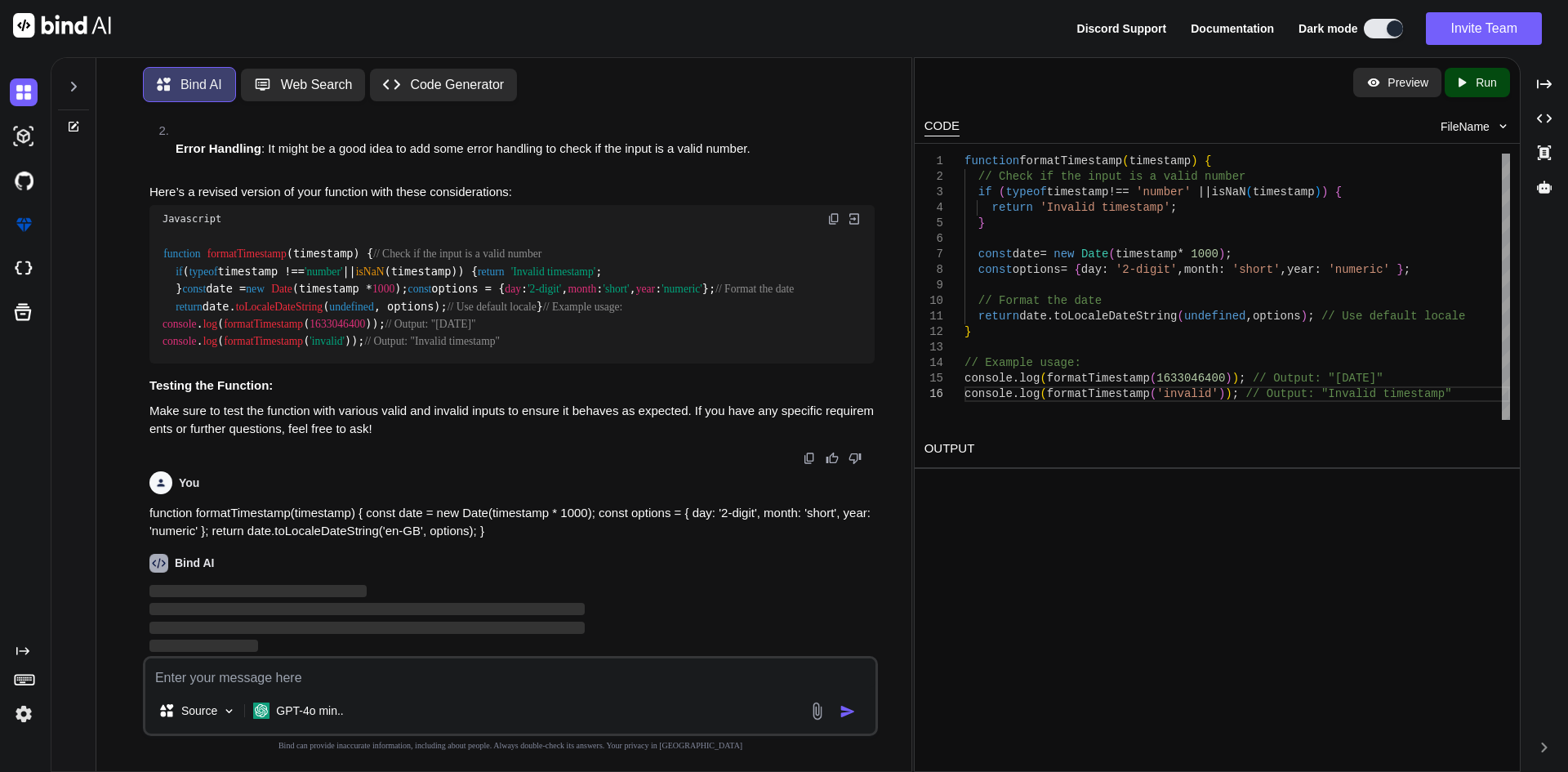
click at [355, 300] on span "undefined" at bounding box center [351, 306] width 44 height 12
copy span "undefined"
